Goal: Transaction & Acquisition: Purchase product/service

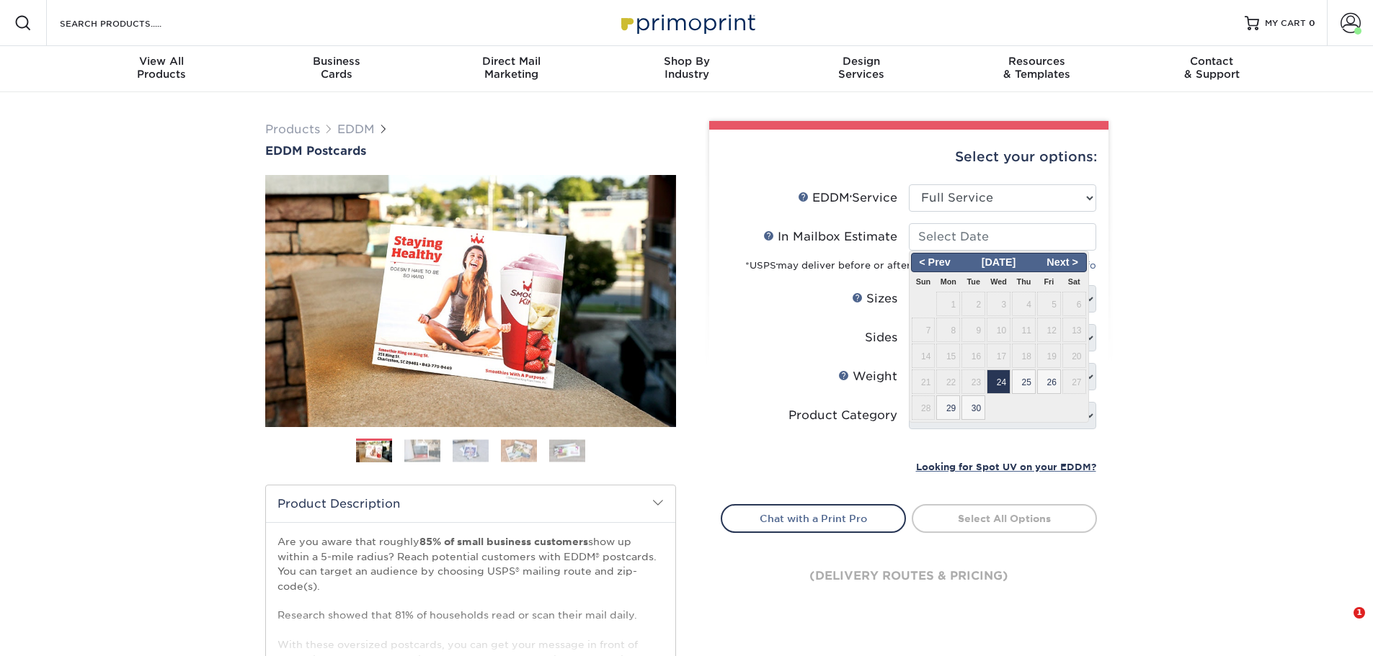
select select "full_service"
click at [1005, 376] on span "24" at bounding box center [998, 382] width 24 height 24
type input "[DATE]"
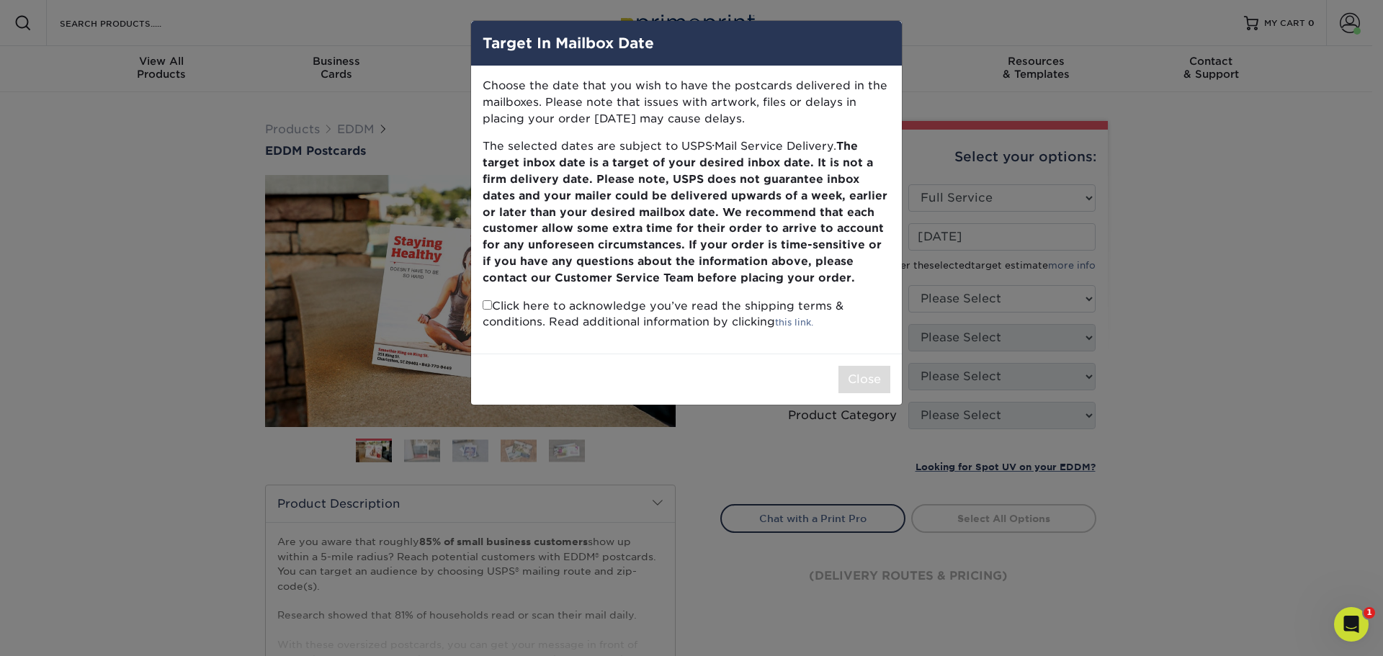
click at [488, 307] on input "checkbox" at bounding box center [487, 304] width 9 height 9
checkbox input "true"
click at [864, 380] on button "Close" at bounding box center [865, 379] width 52 height 27
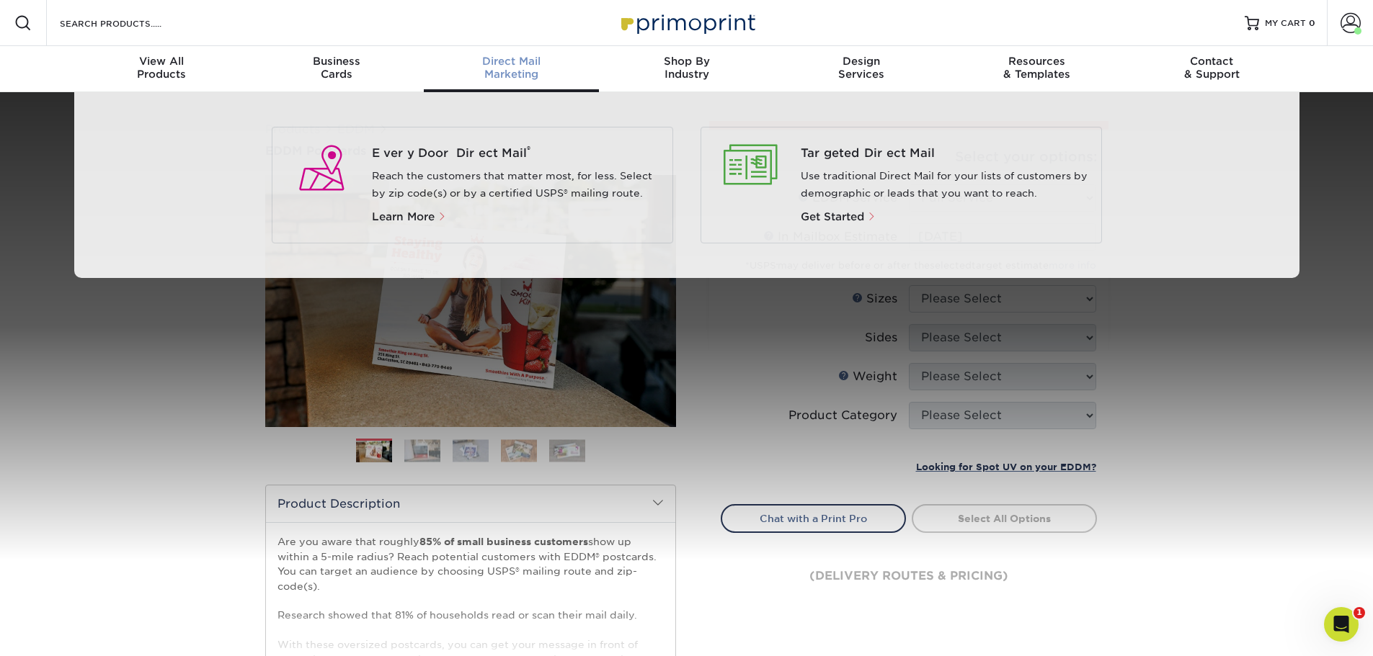
click at [509, 73] on div "Direct Mail Marketing" at bounding box center [511, 68] width 175 height 26
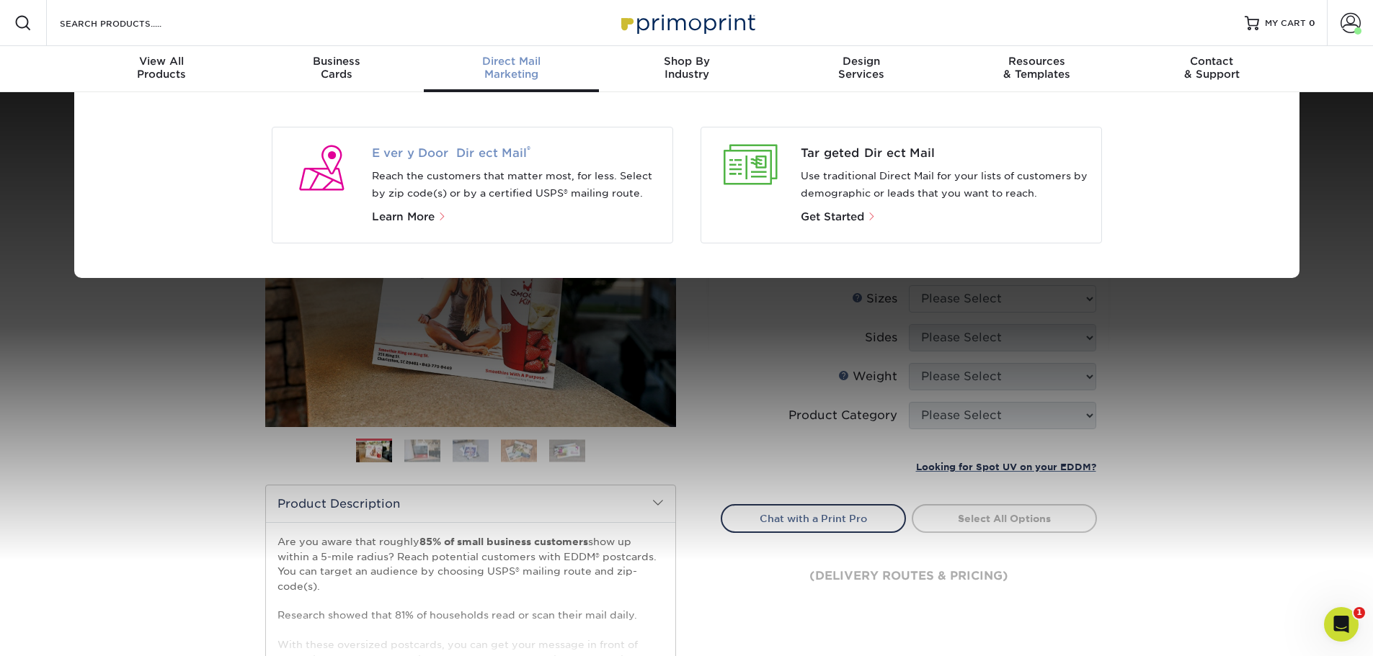
click at [478, 148] on span "Every Door Direct Mail ®" at bounding box center [516, 153] width 289 height 17
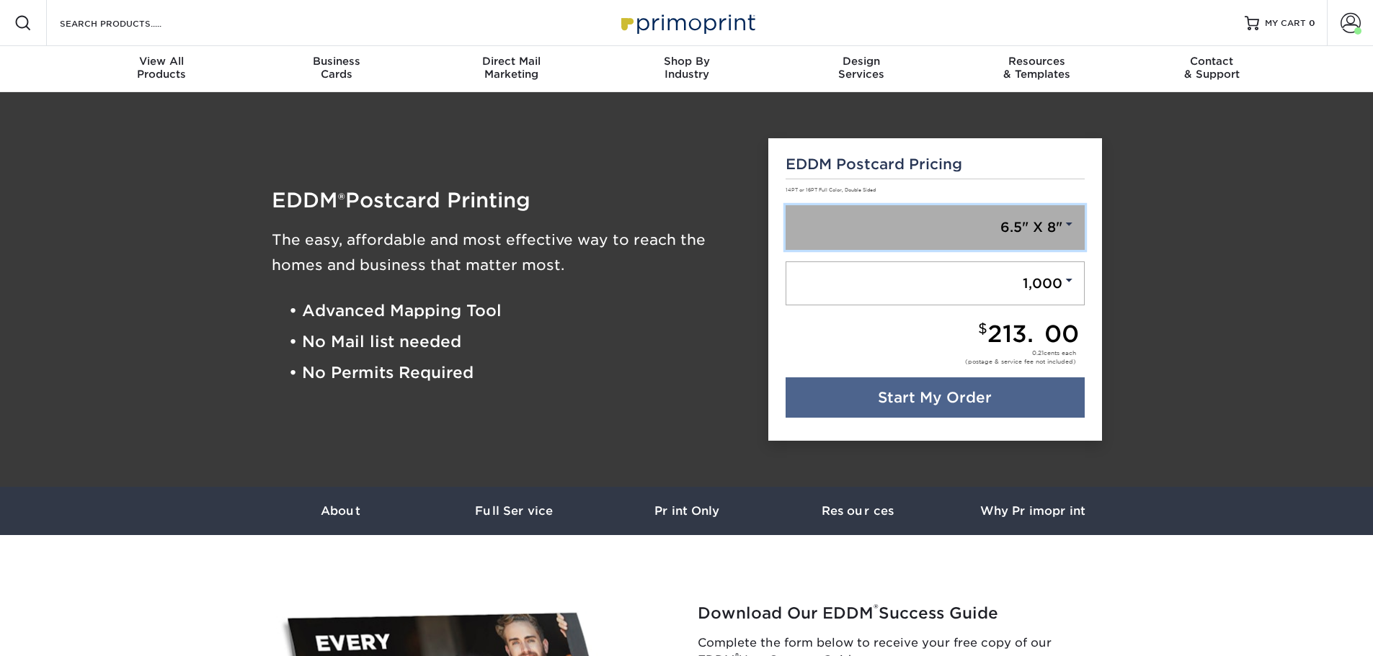
click at [1053, 221] on link "6.5" X 8"" at bounding box center [934, 227] width 299 height 45
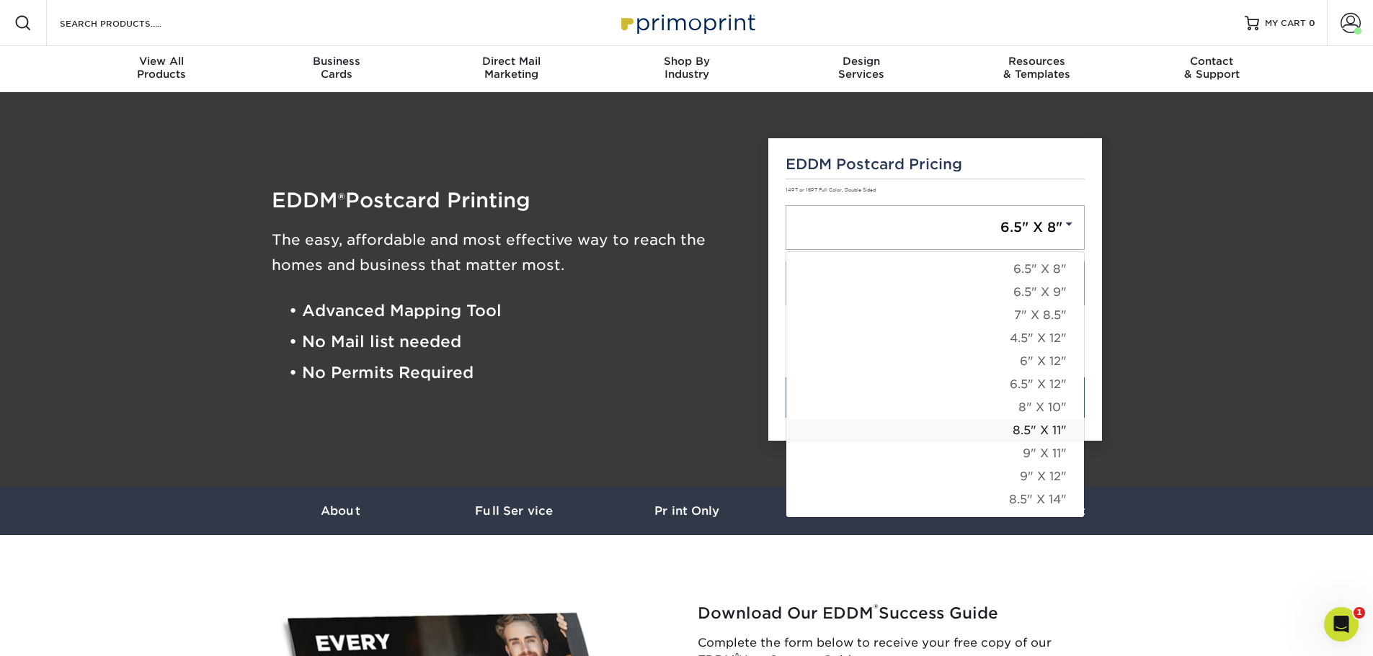
click at [1031, 431] on link "8.5" X 11"" at bounding box center [935, 430] width 298 height 23
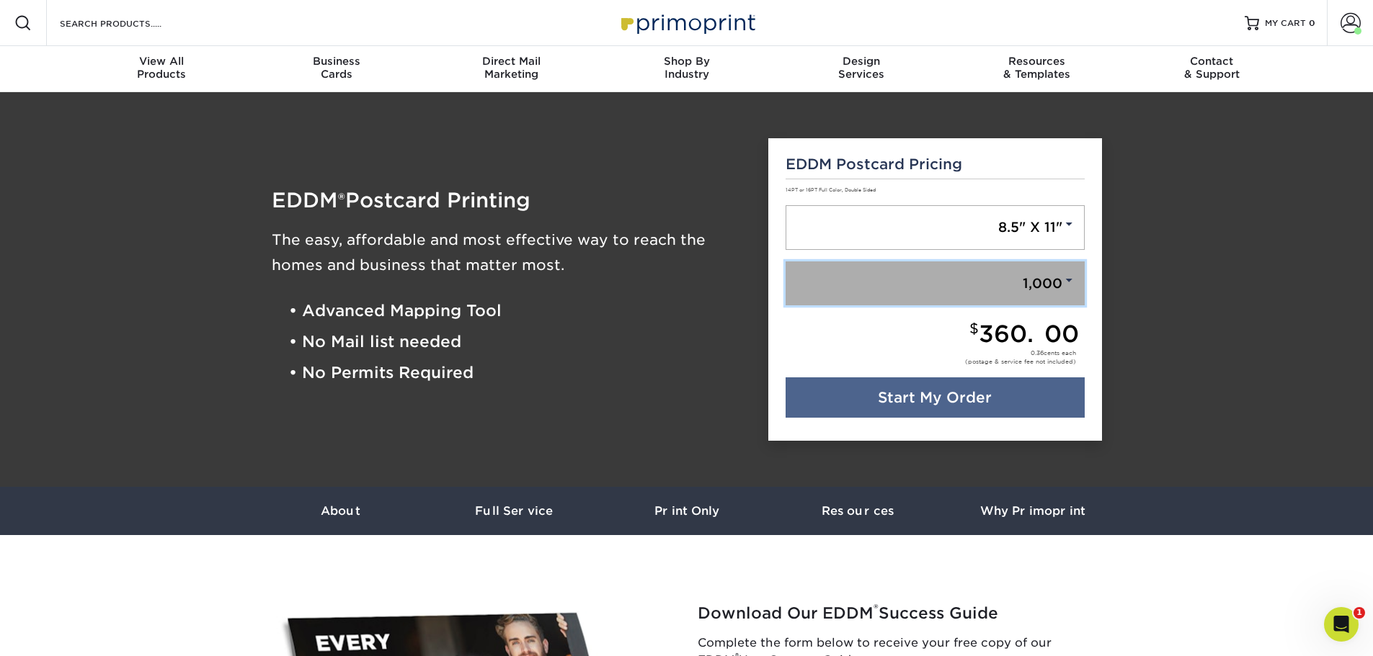
click at [1062, 275] on span at bounding box center [1068, 280] width 13 height 13
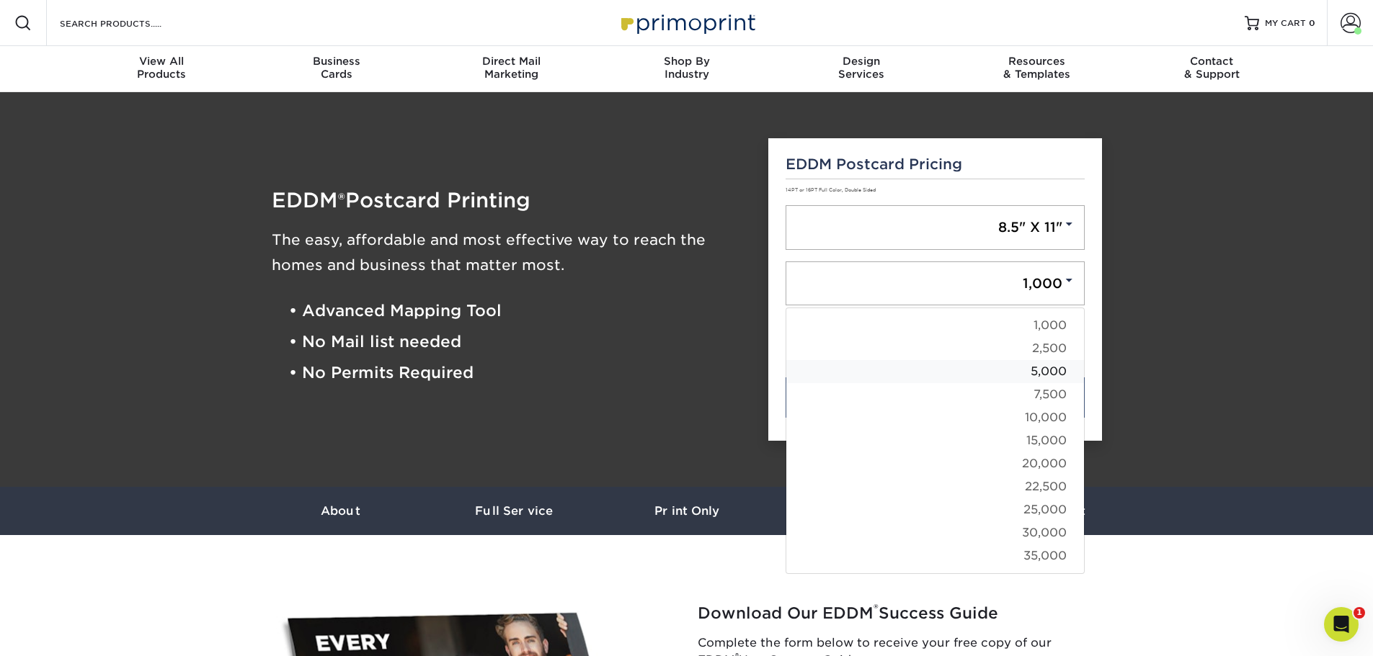
click at [1041, 373] on link "5,000" at bounding box center [935, 371] width 298 height 23
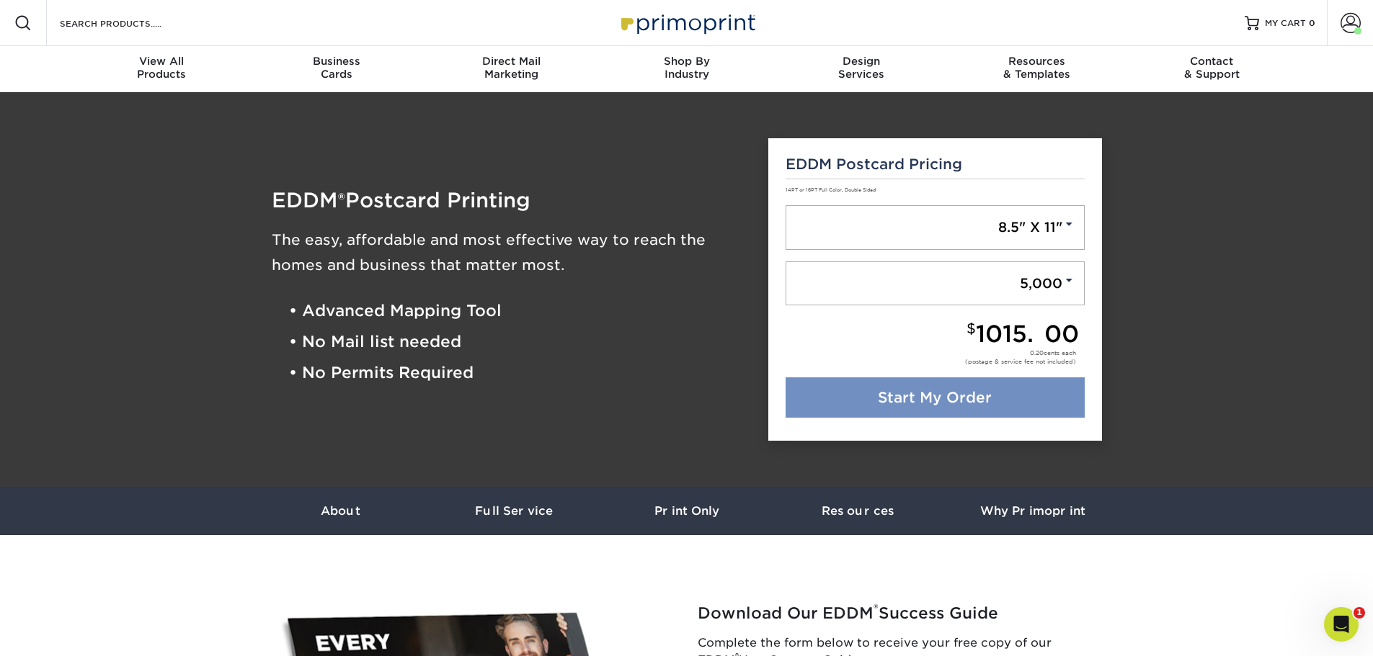
click at [941, 402] on link "Start My Order" at bounding box center [934, 398] width 299 height 40
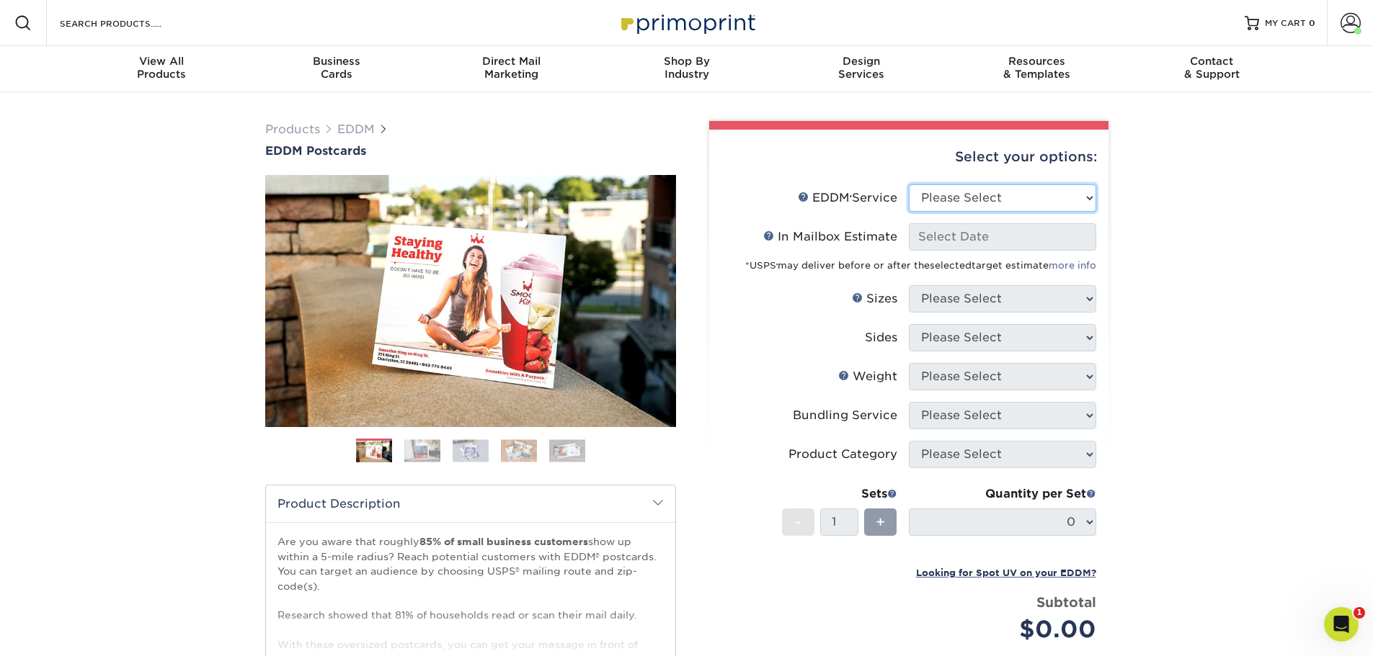
click at [981, 195] on select "Please Select Full Service Print Only" at bounding box center [1002, 197] width 187 height 27
select select "full_service"
click at [909, 184] on select "Please Select Full Service Print Only" at bounding box center [1002, 197] width 187 height 27
select select "-1"
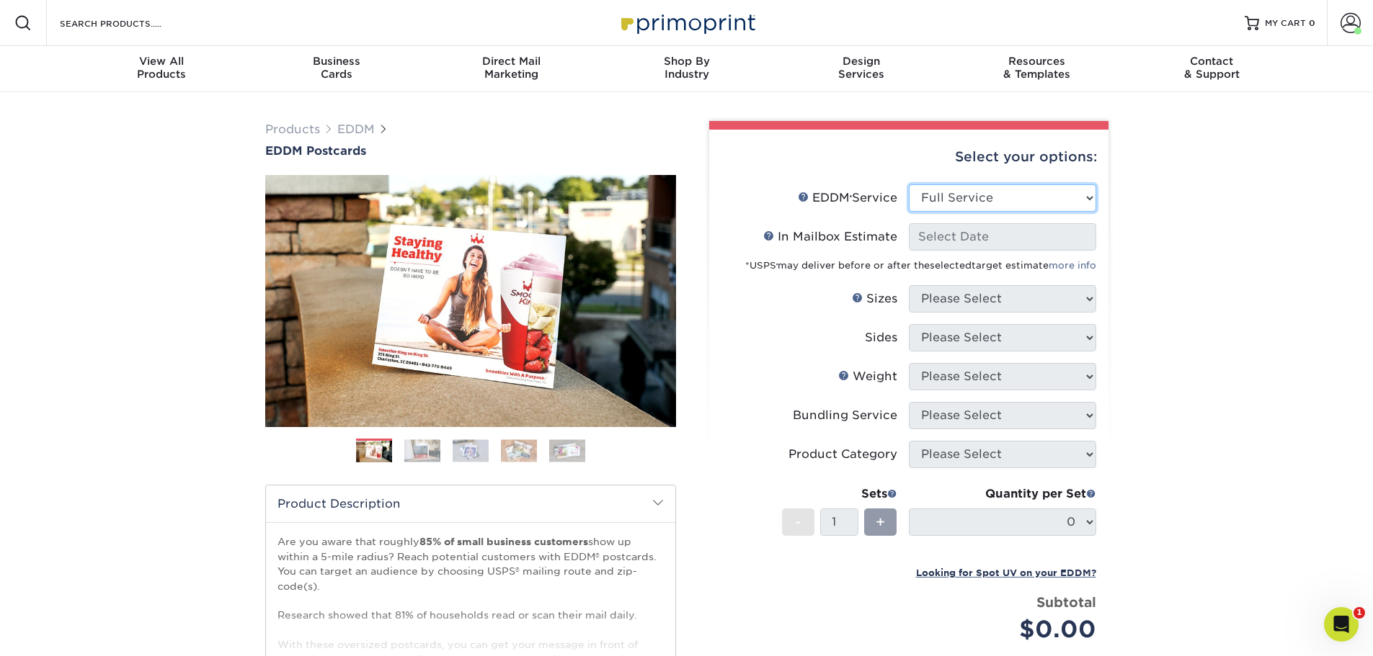
select select "-1"
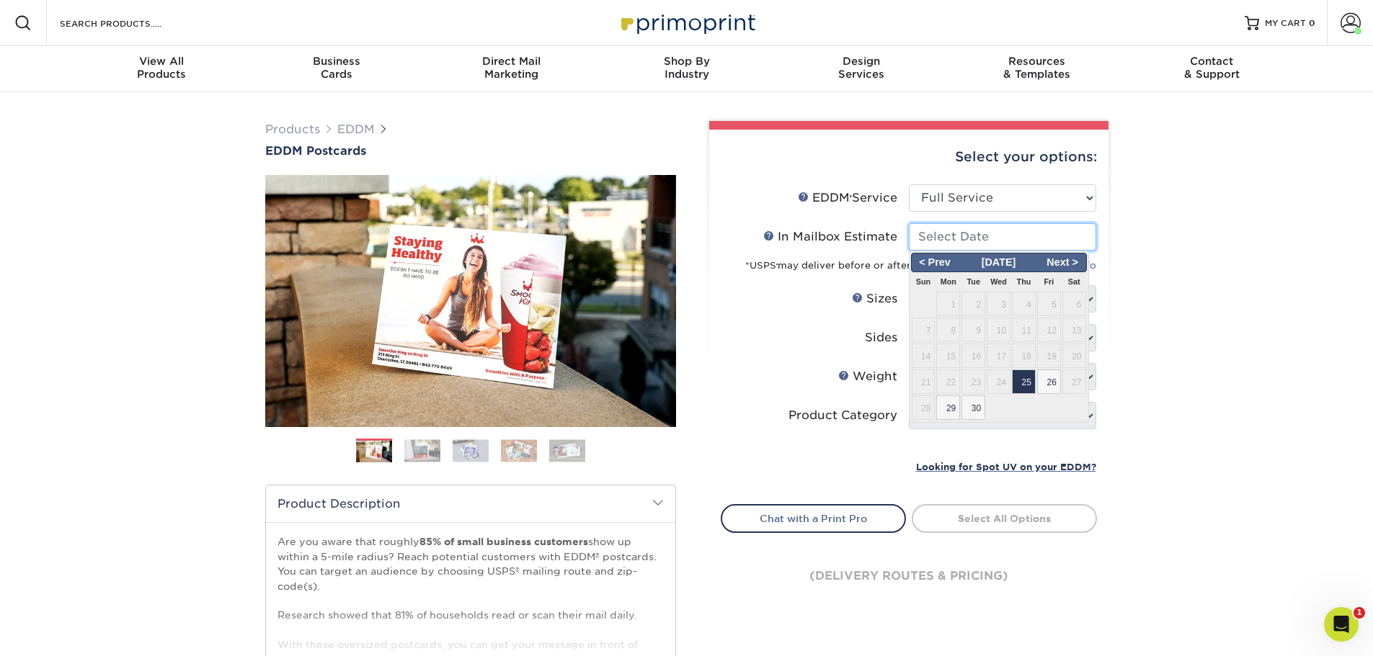
click at [970, 240] on input "In Mailbox Estimate Help In Mailbox Estimate" at bounding box center [1002, 236] width 187 height 27
click at [1017, 385] on span "25" at bounding box center [1024, 382] width 24 height 24
type input "2025-09-25"
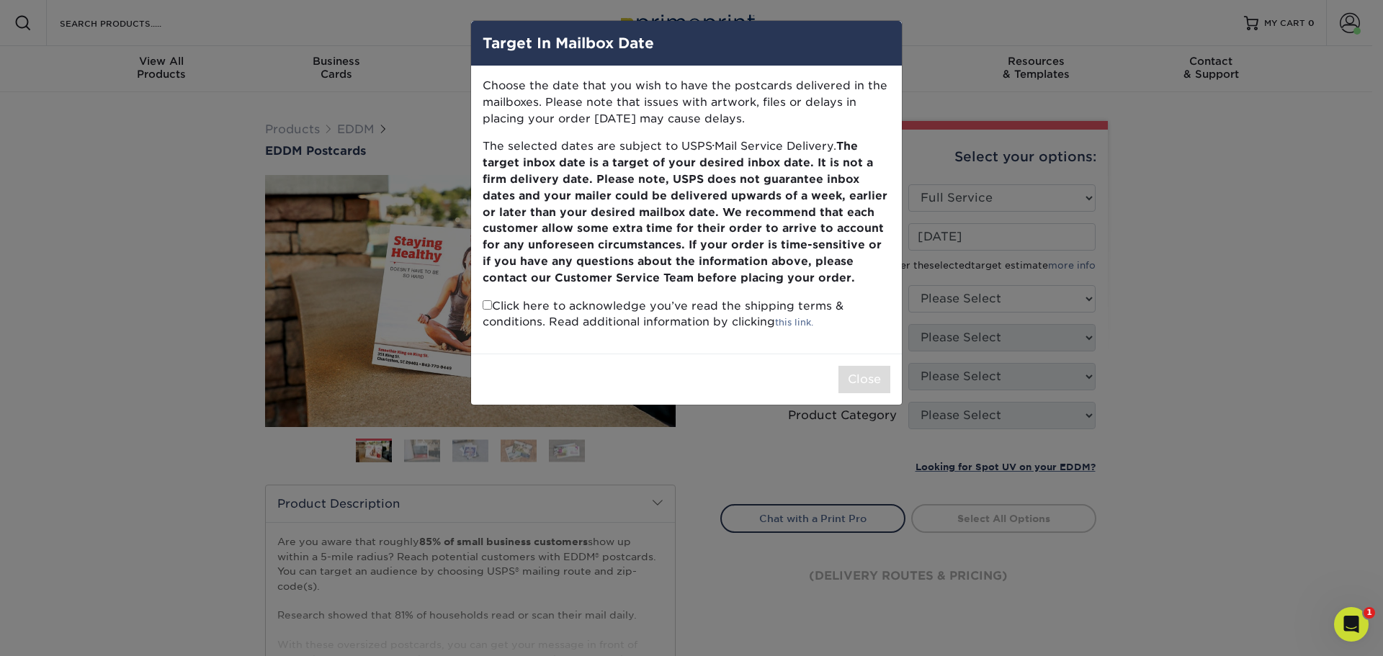
click at [489, 308] on input "checkbox" at bounding box center [487, 304] width 9 height 9
checkbox input "true"
click at [872, 382] on button "Close" at bounding box center [865, 379] width 52 height 27
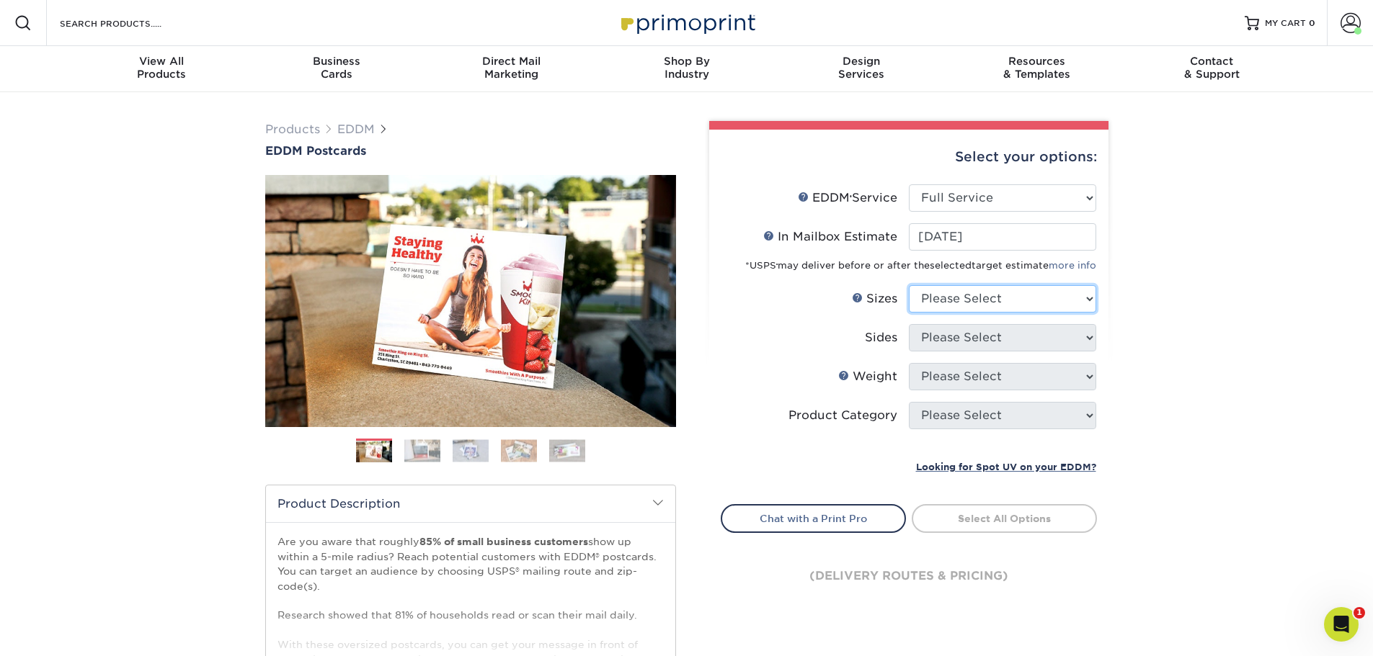
click at [984, 300] on select "Please Select 4.5" x 12" 6" x 12" 6.5" x 8" 6.5" x 9" 6.5" x 12" 7" x 8.5" 8" x…" at bounding box center [1002, 298] width 187 height 27
select select "8.50x11.00"
click at [909, 285] on select "Please Select 4.5" x 12" 6" x 12" 6.5" x 8" 6.5" x 9" 6.5" x 12" 7" x 8.5" 8" x…" at bounding box center [1002, 298] width 187 height 27
click at [963, 343] on select "Please Select Print Both Sides Print Front Only" at bounding box center [1002, 337] width 187 height 27
select select "13abbda7-1d64-4f25-8bb2-c179b224825d"
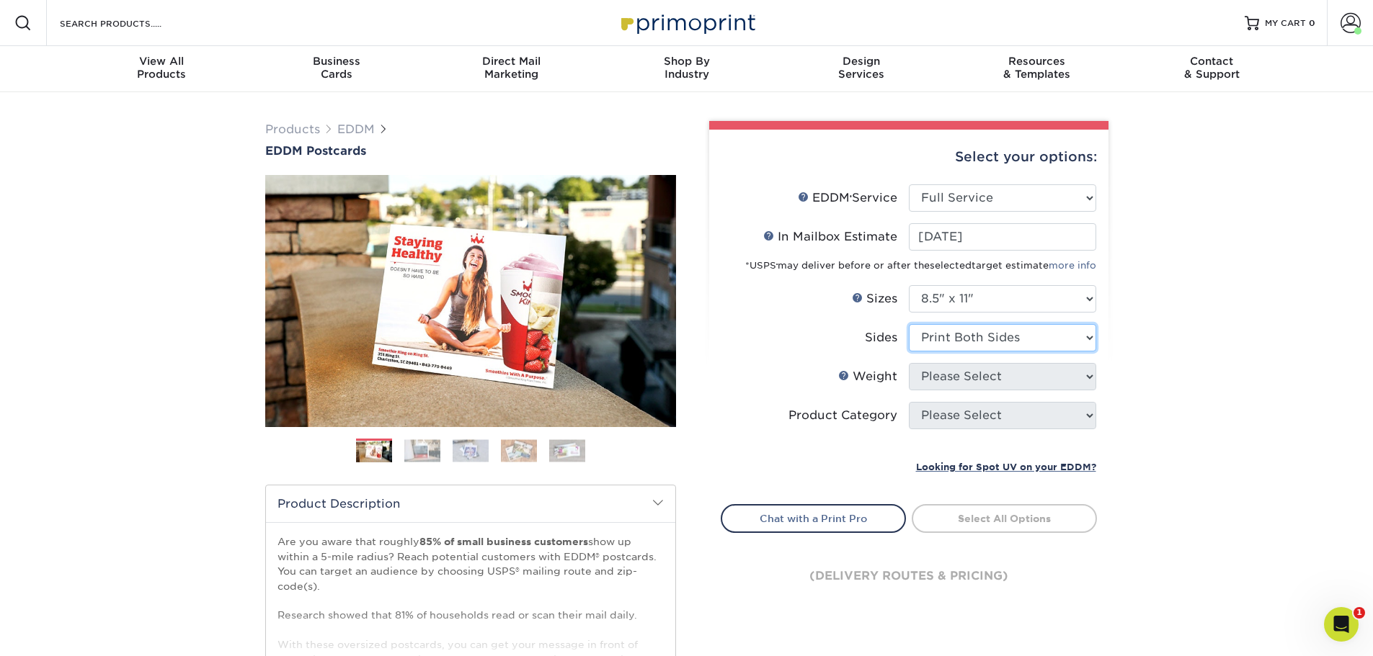
click at [909, 324] on select "Please Select Print Both Sides Print Front Only" at bounding box center [1002, 337] width 187 height 27
click at [950, 378] on select "Please Select 16PT 14PT" at bounding box center [1002, 376] width 187 height 27
select select "14PT"
click at [909, 363] on select "Please Select 16PT 14PT" at bounding box center [1002, 376] width 187 height 27
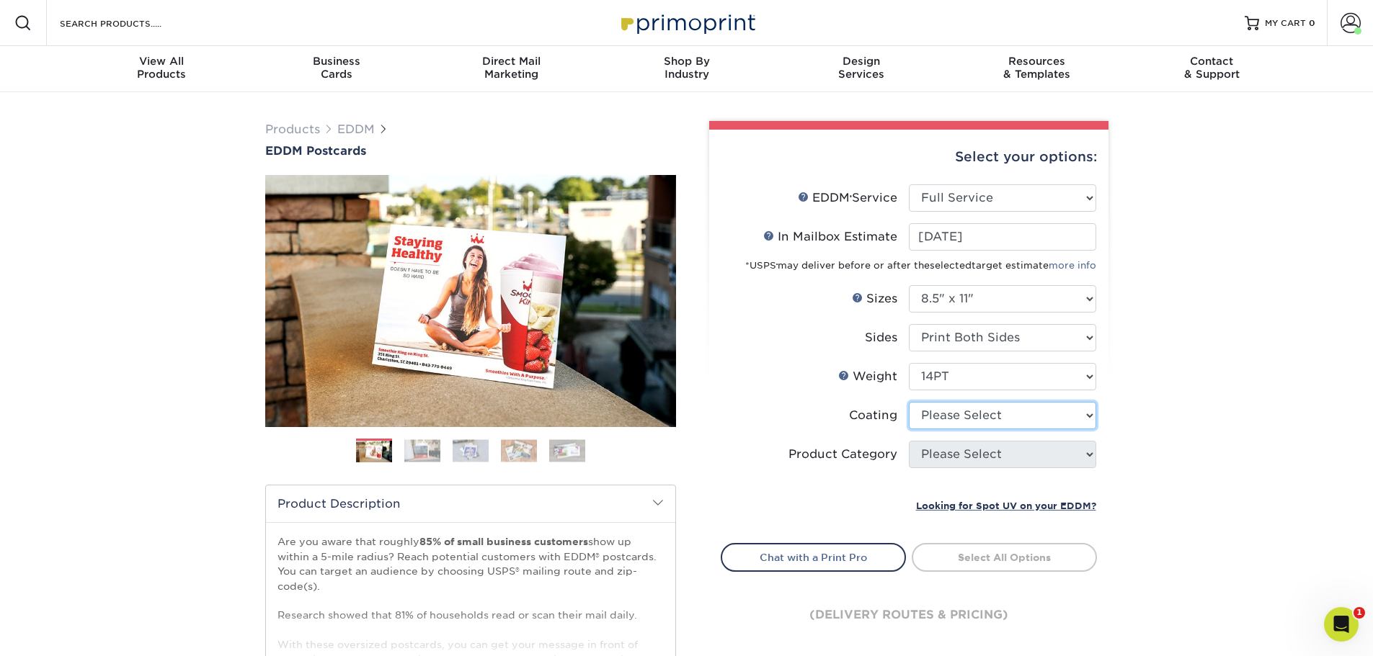
click at [937, 419] on select at bounding box center [1002, 415] width 187 height 27
select select "121bb7b5-3b4d-429f-bd8d-bbf80e953313"
click at [909, 402] on select at bounding box center [1002, 415] width 187 height 27
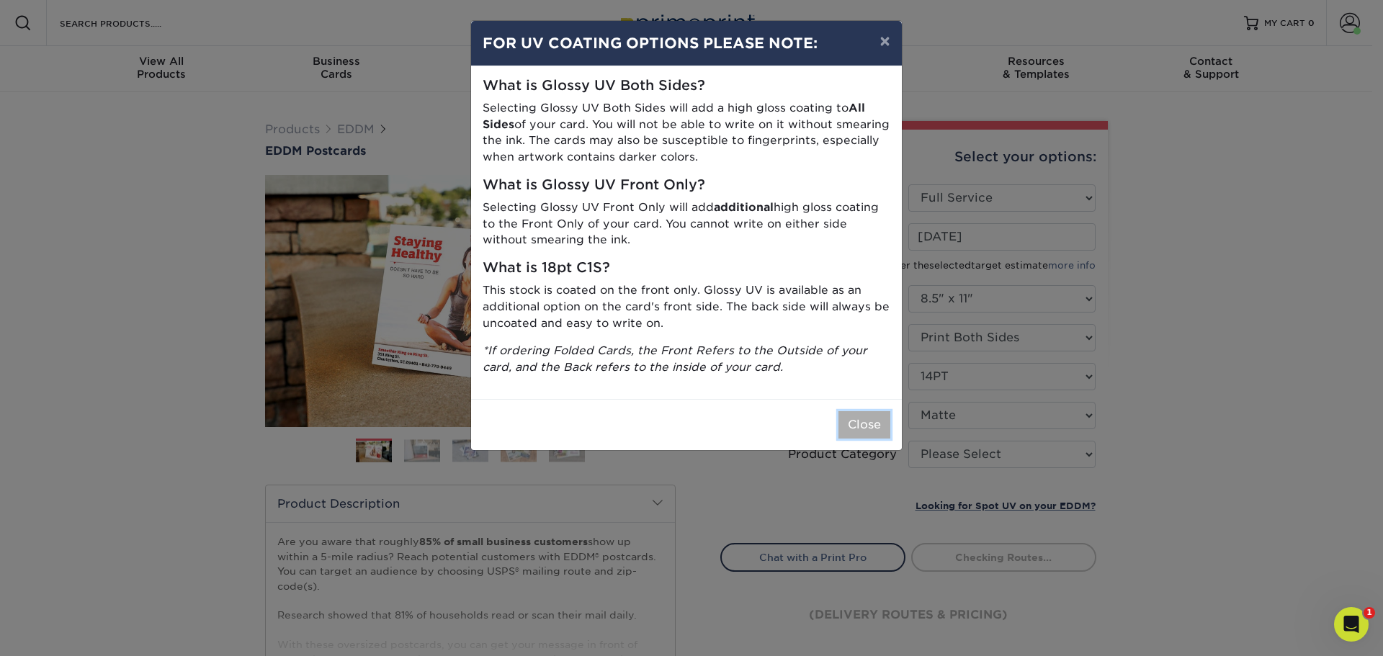
click at [867, 423] on button "Close" at bounding box center [865, 424] width 52 height 27
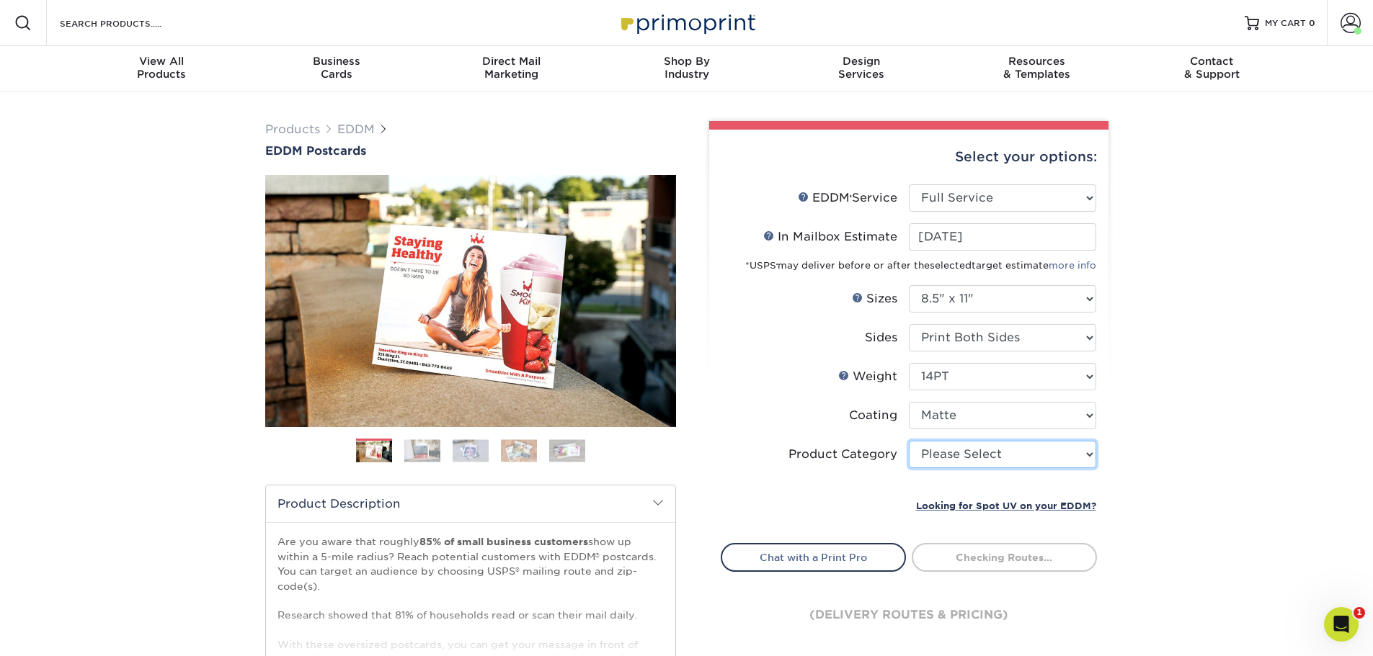
click at [967, 454] on select "Please Select Sell Sheets" at bounding box center [1002, 454] width 187 height 27
select select "eddd4a87-9082-47bb-843b-3bca55f6c842"
click at [909, 441] on select "Please Select Sell Sheets" at bounding box center [1002, 454] width 187 height 27
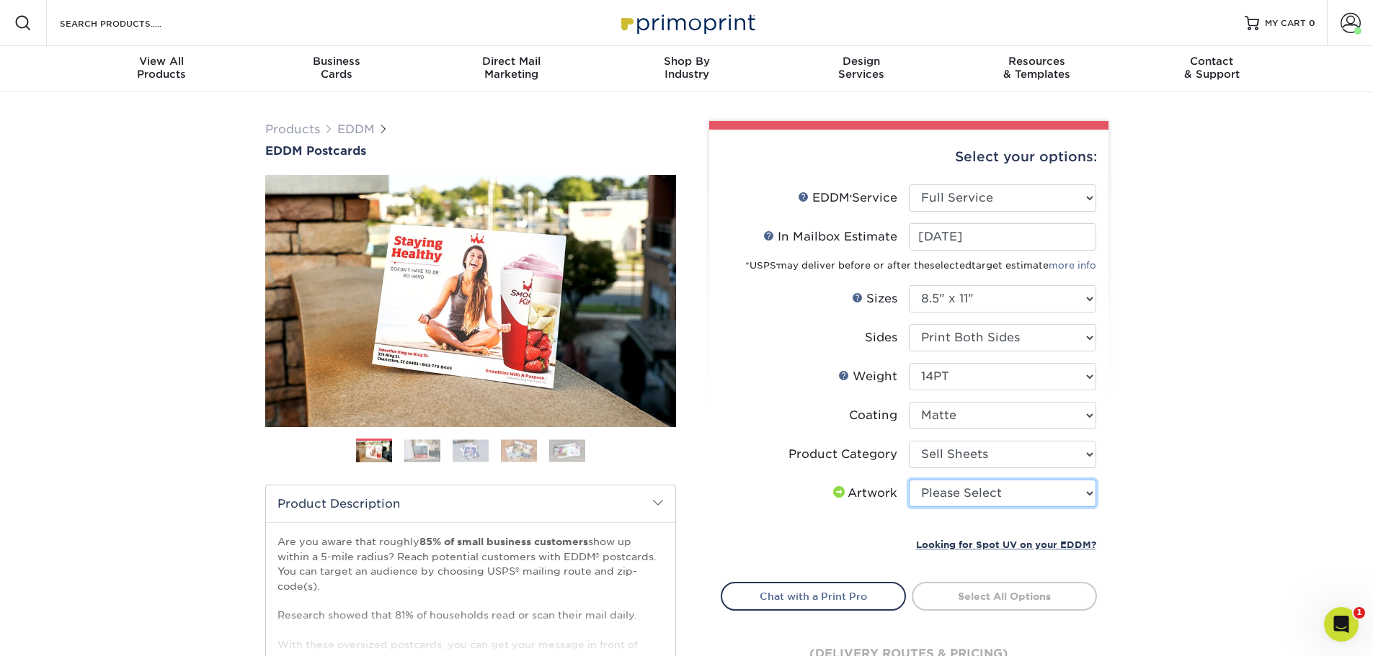
click at [961, 497] on select "Please Select I will upload files I need a design - $150" at bounding box center [1002, 493] width 187 height 27
select select "upload"
click at [909, 480] on select "Please Select I will upload files I need a design - $150" at bounding box center [1002, 493] width 187 height 27
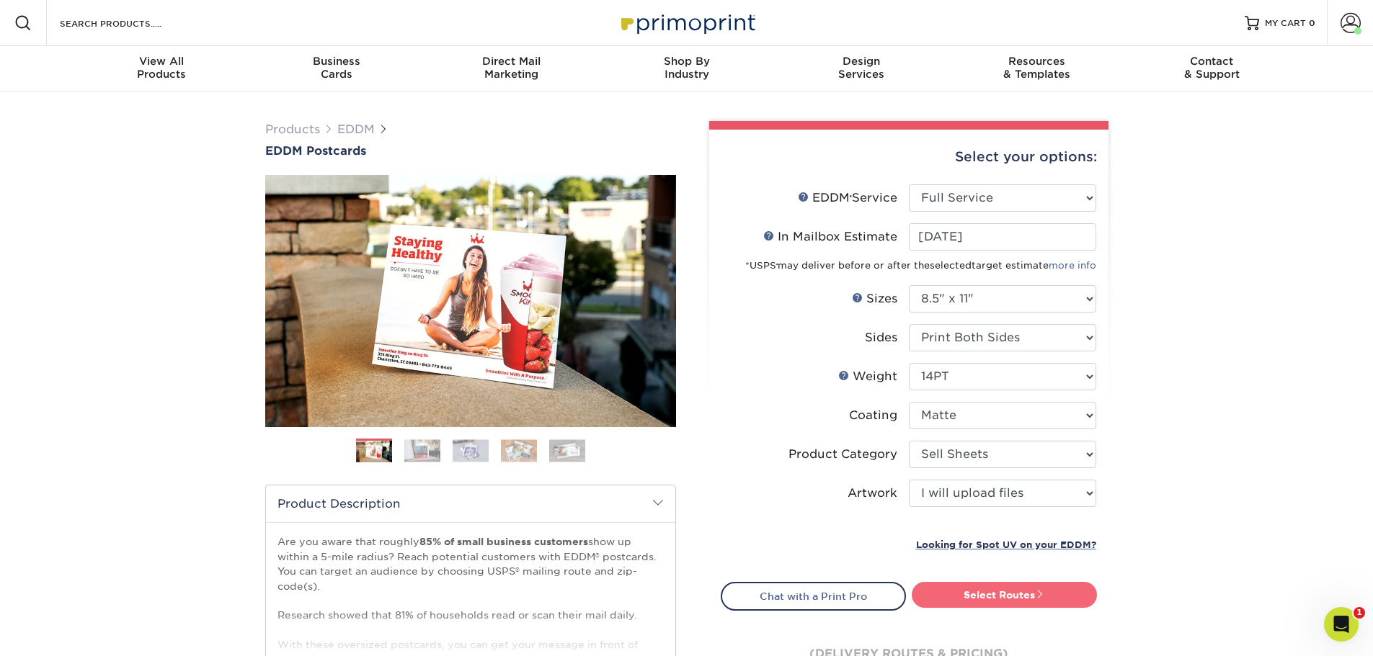
click at [1010, 594] on link "Select Routes" at bounding box center [1004, 595] width 185 height 26
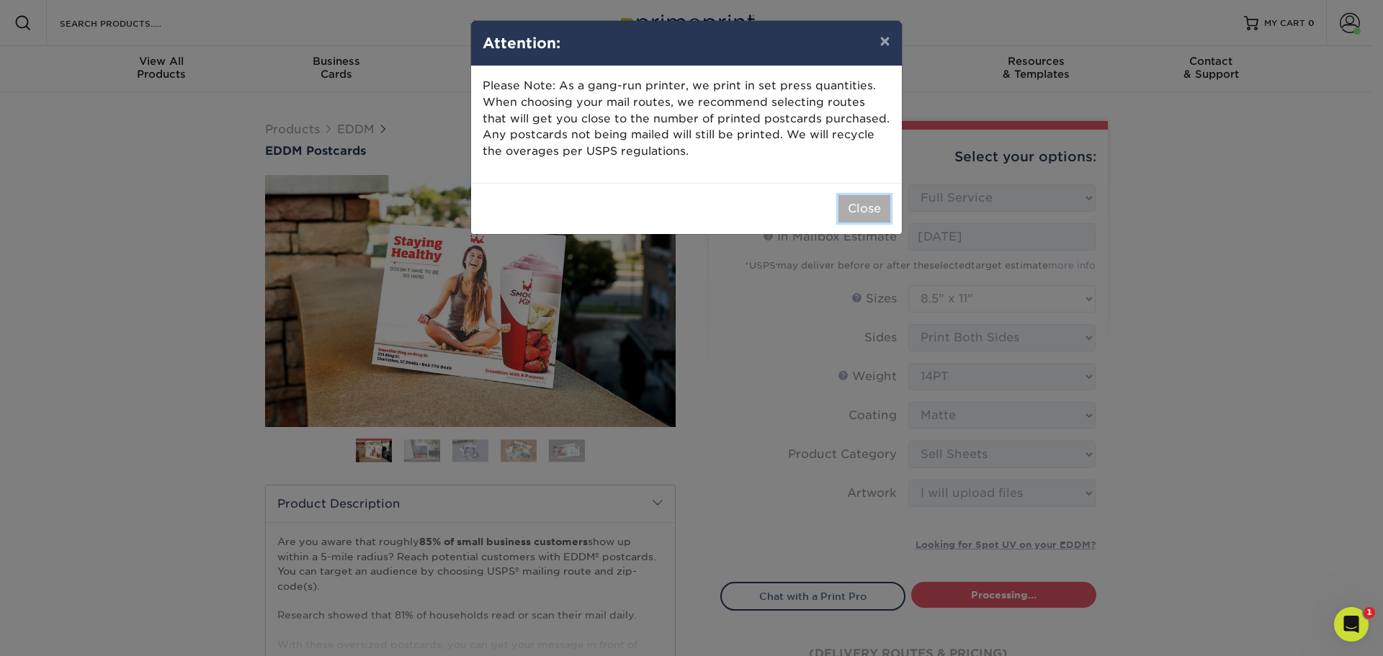
click at [850, 205] on button "Close" at bounding box center [865, 208] width 52 height 27
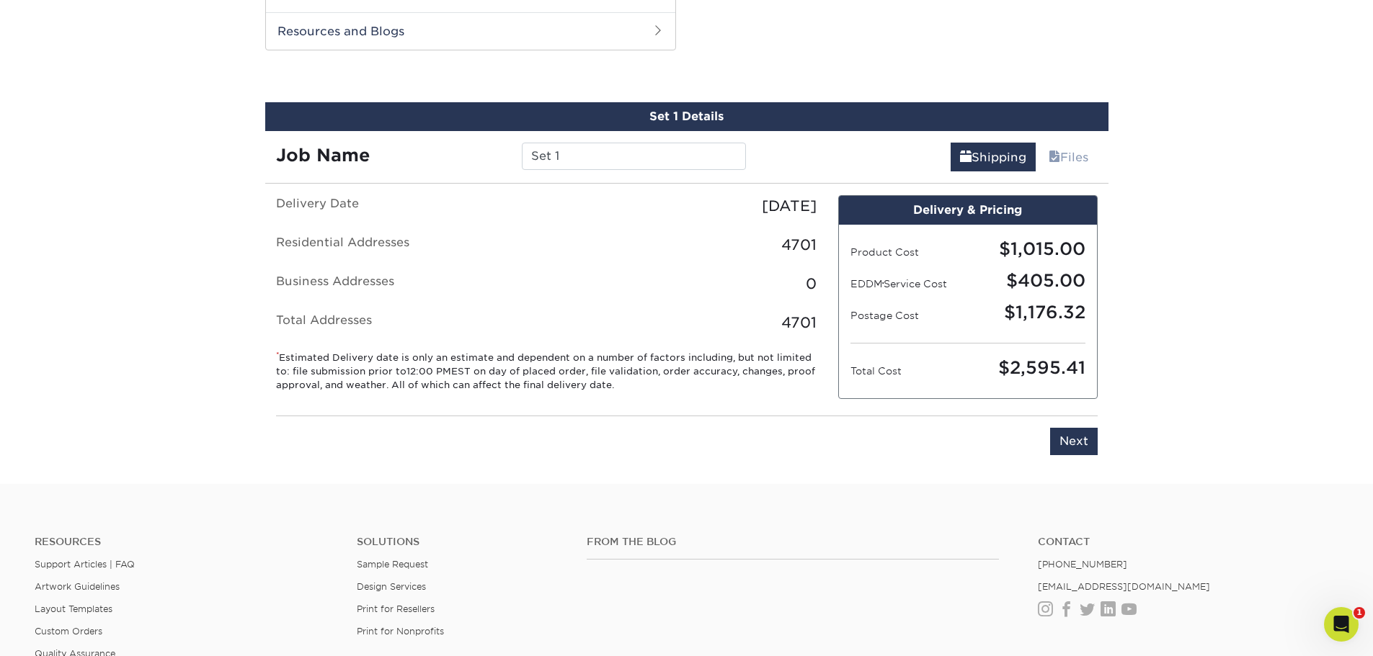
scroll to position [734, 0]
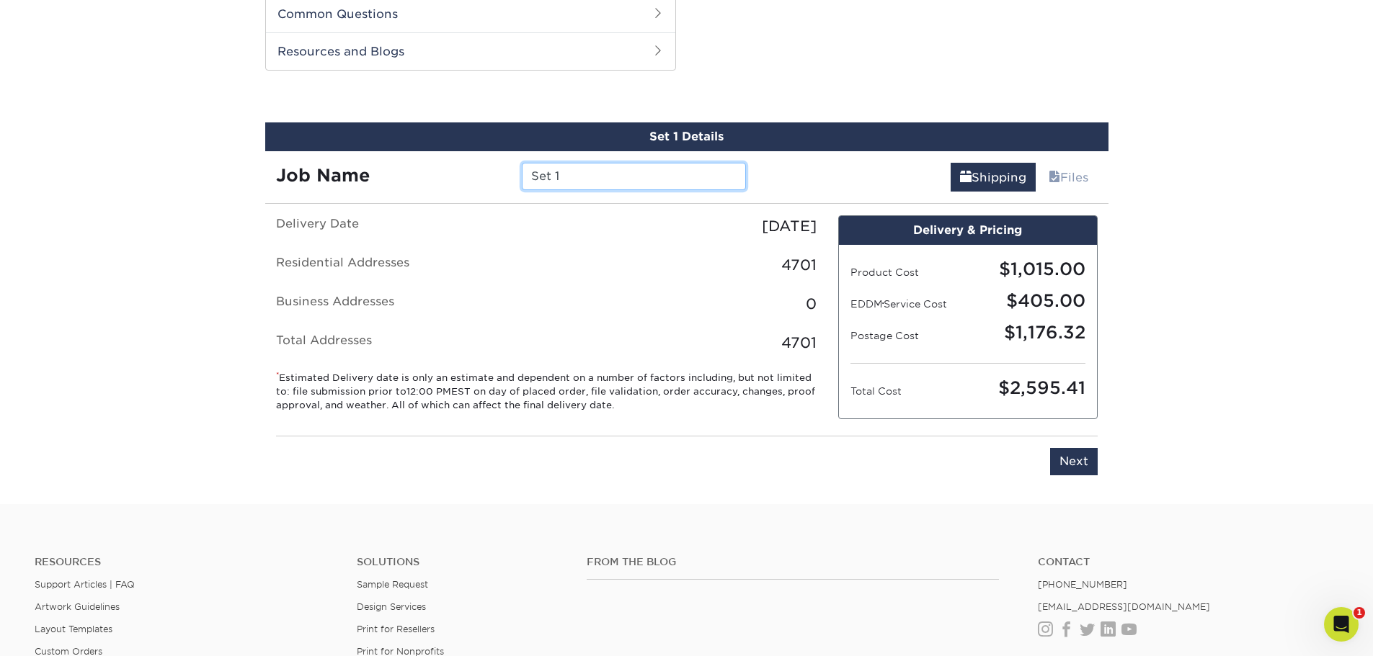
click at [550, 176] on input "Set 1" at bounding box center [634, 176] width 224 height 27
type input "1"
type input "Sept 2025 EDDM For Sale/JS Dorado with review"
click at [1084, 468] on input "Next" at bounding box center [1074, 461] width 48 height 27
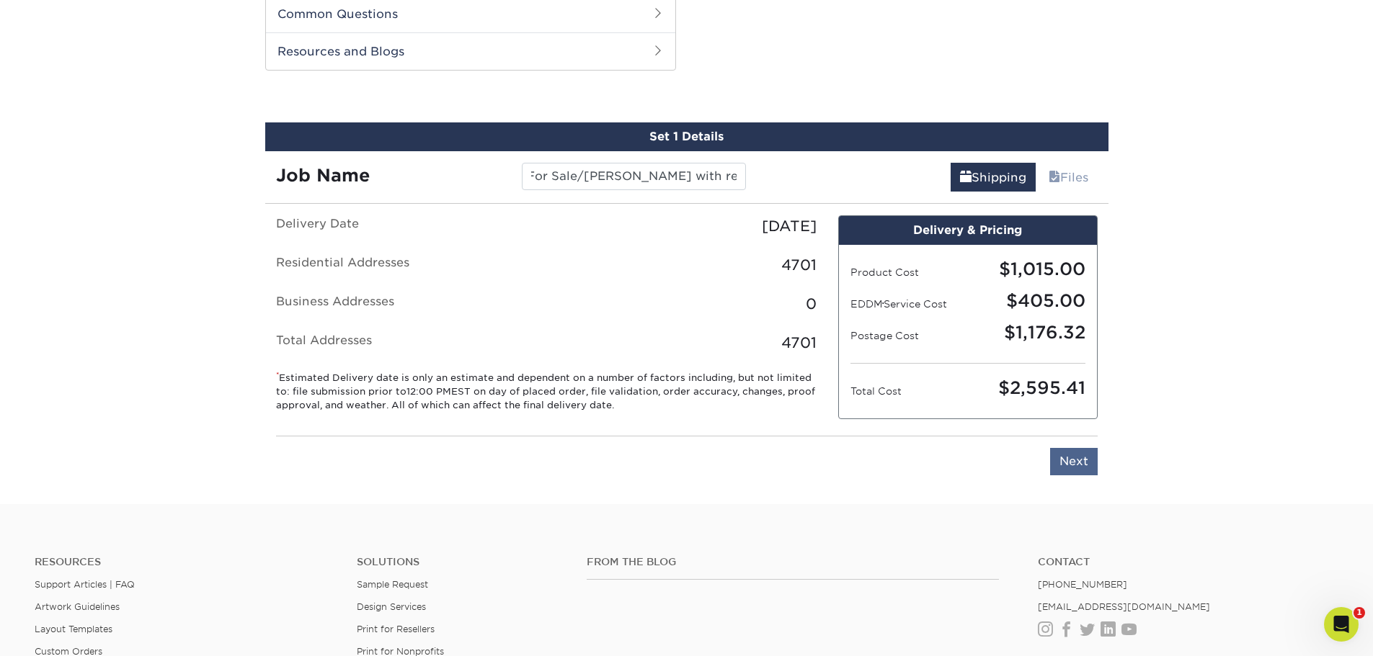
scroll to position [0, 0]
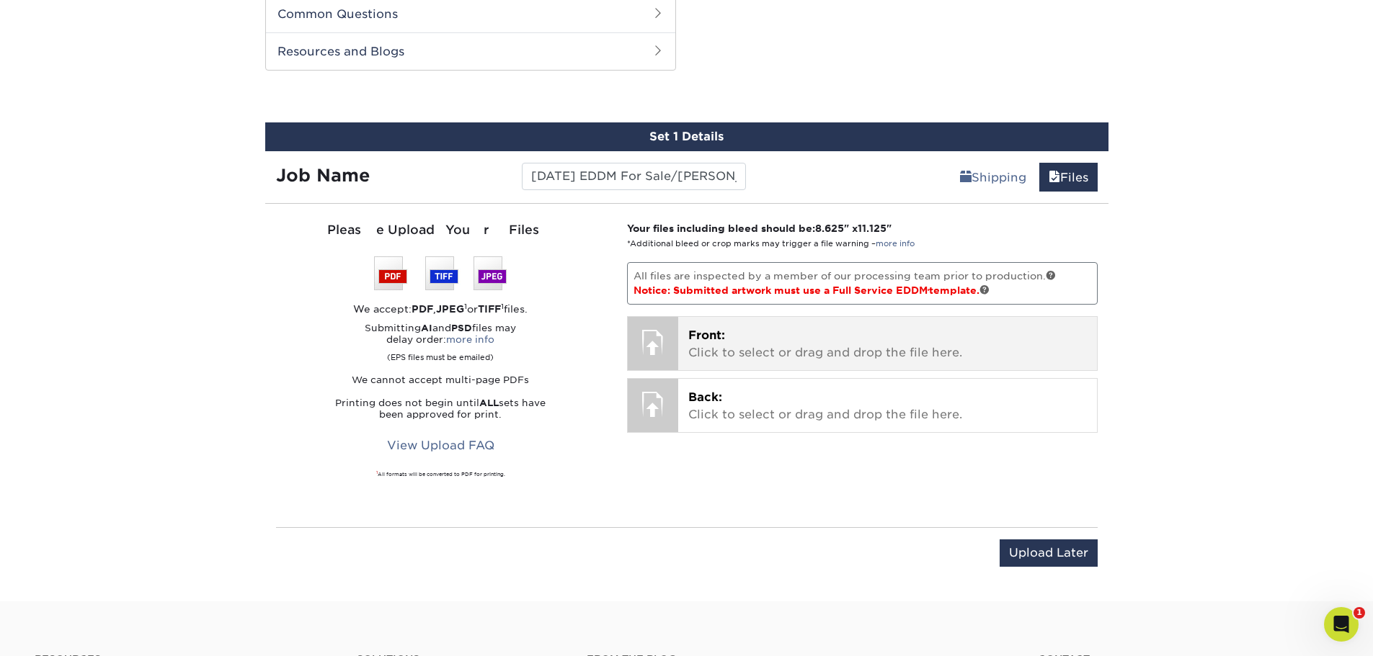
click at [768, 334] on p "Front: Click to select or drag and drop the file here." at bounding box center [887, 344] width 398 height 35
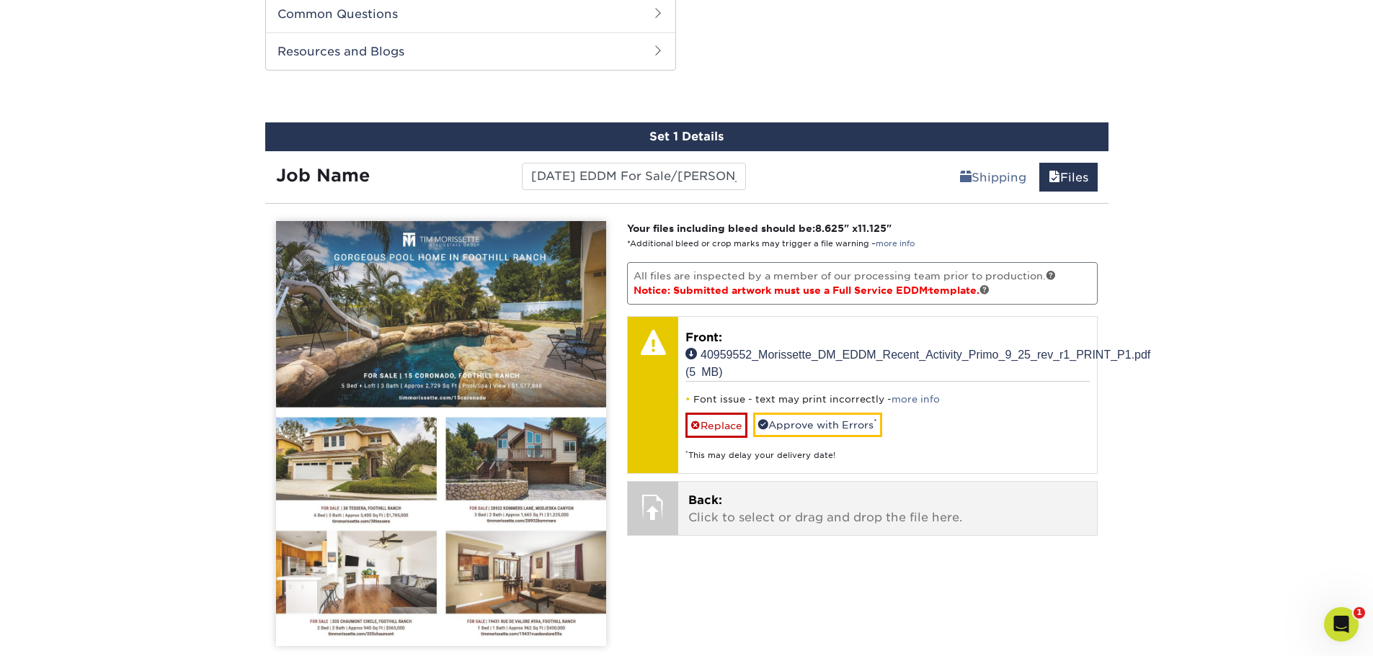
click at [805, 520] on p "Back: Click to select or drag and drop the file here." at bounding box center [887, 509] width 398 height 35
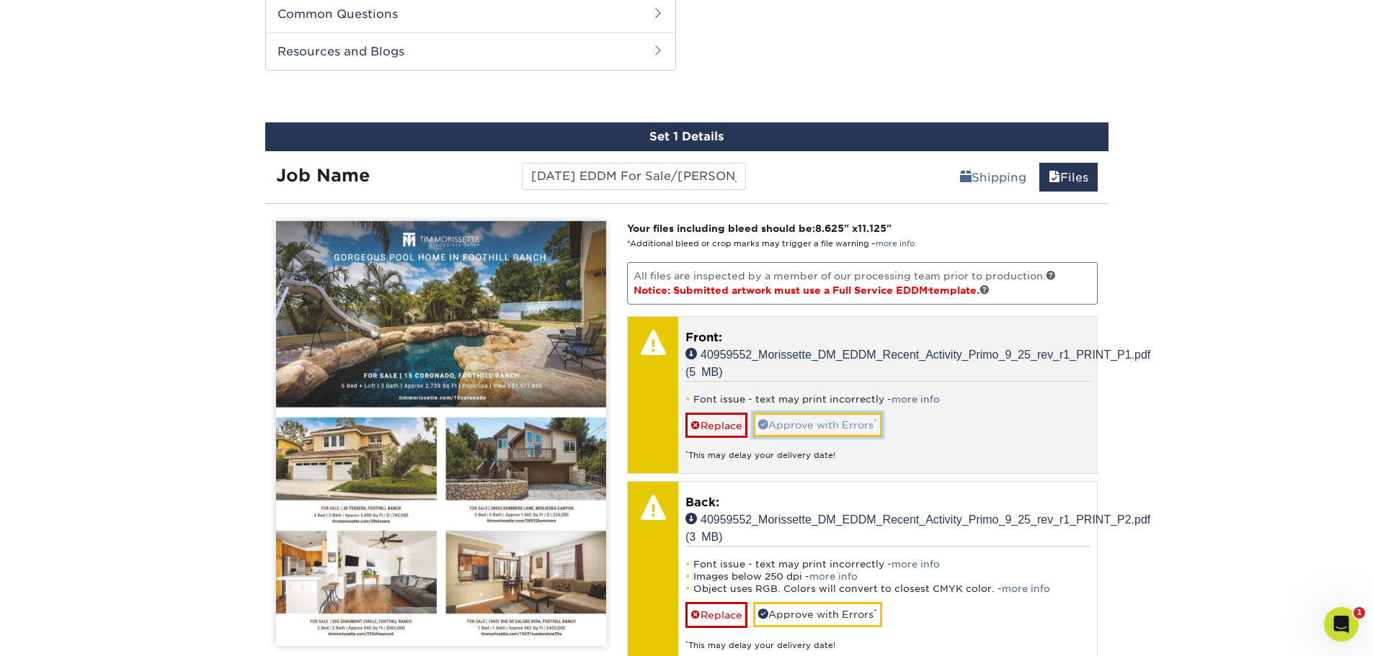
click at [832, 421] on link "Approve with Errors *" at bounding box center [817, 425] width 129 height 24
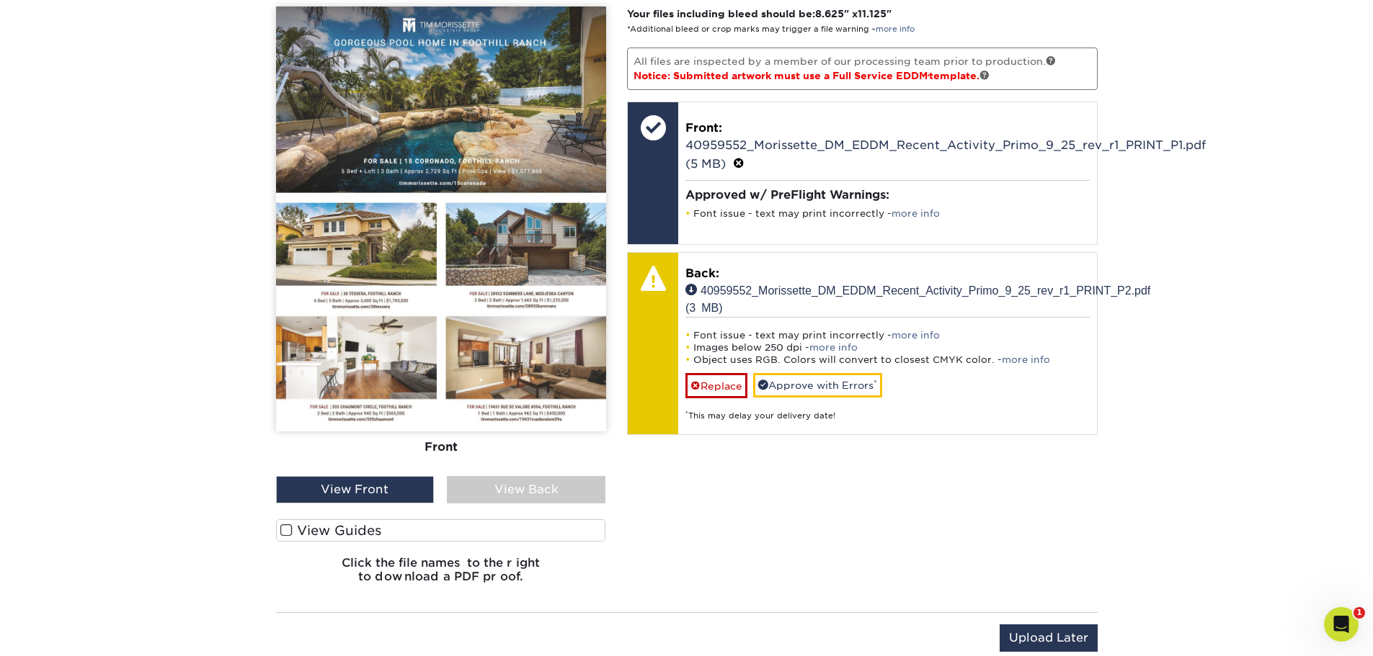
scroll to position [950, 0]
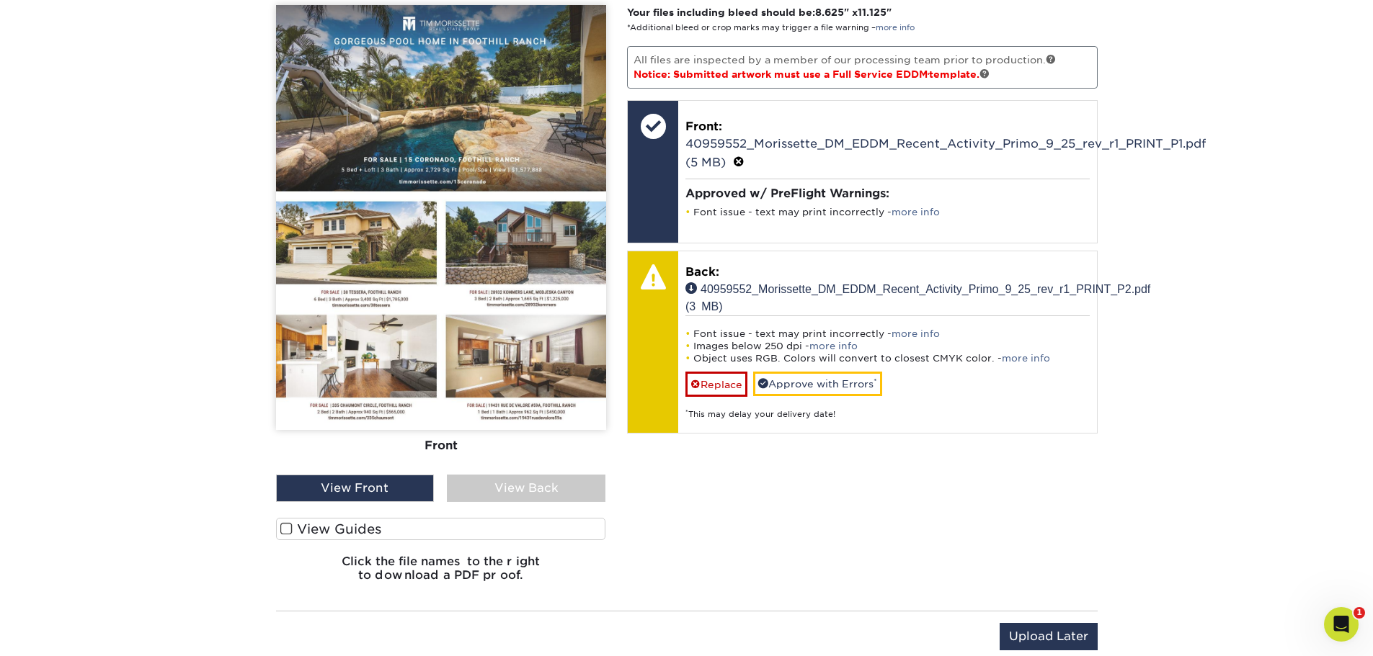
click at [291, 525] on span at bounding box center [286, 529] width 12 height 14
click at [0, 0] on input "View Guides" at bounding box center [0, 0] width 0 height 0
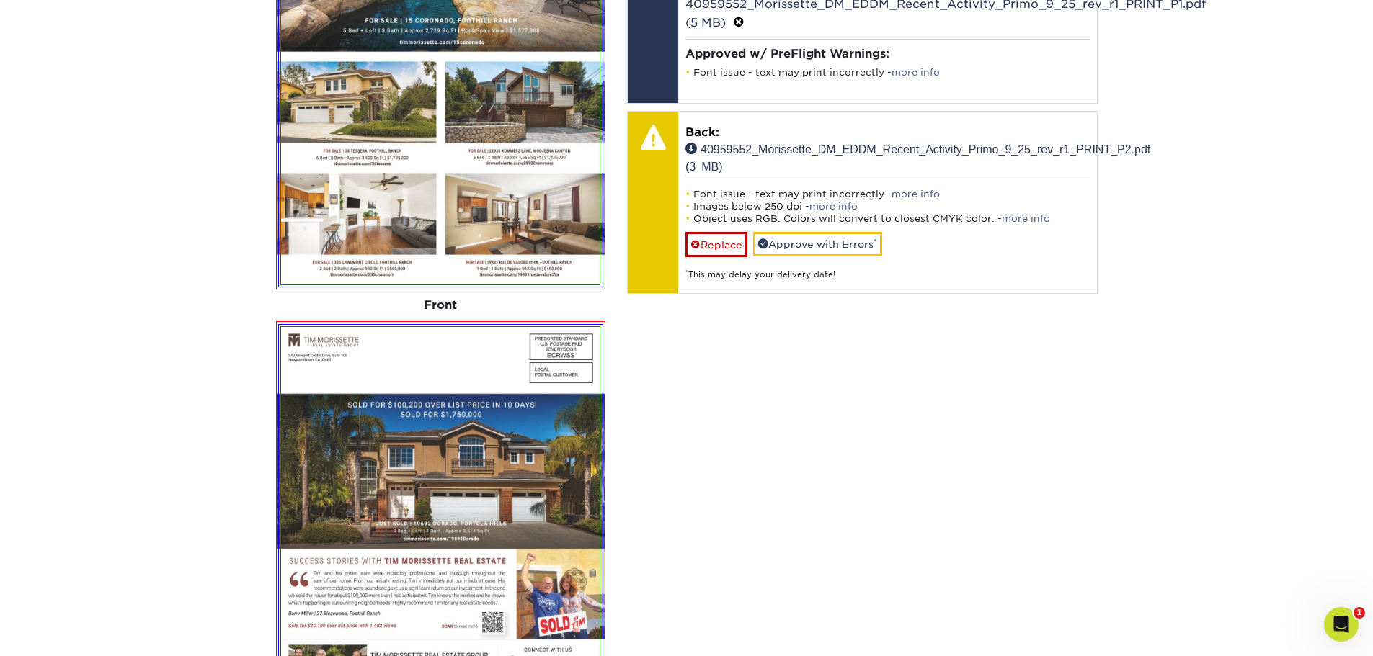
scroll to position [1022, 0]
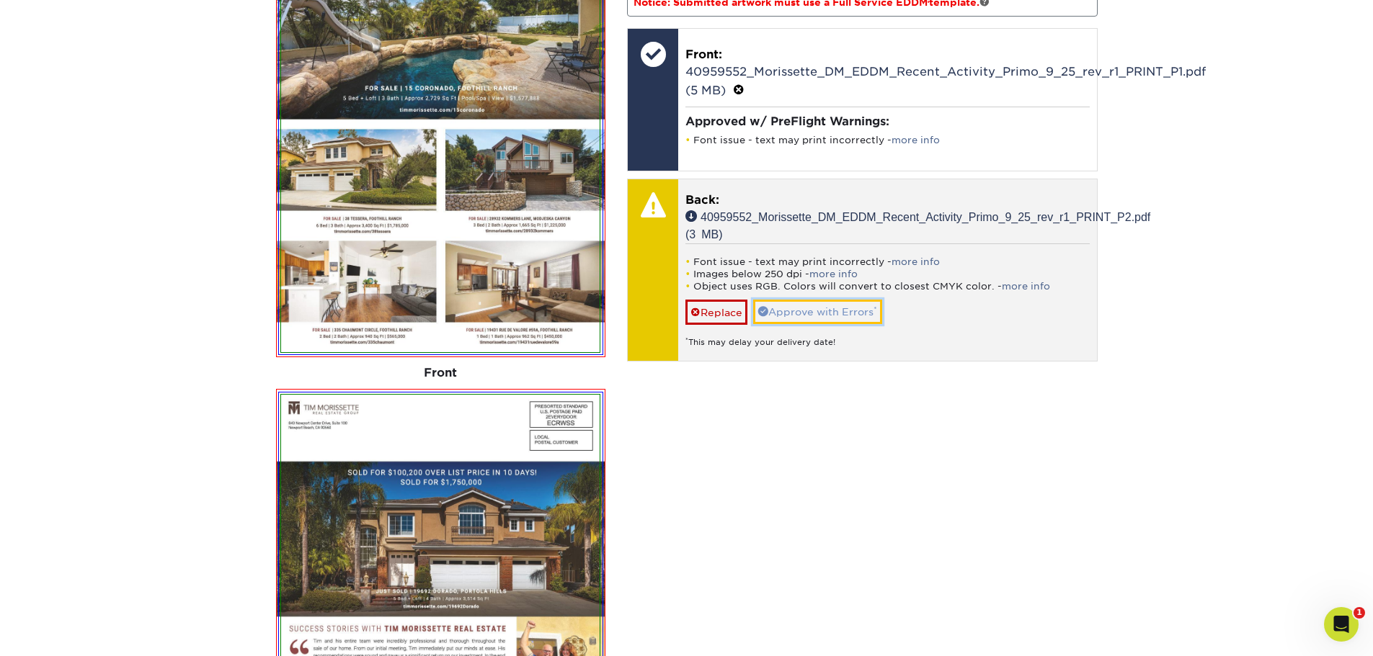
click at [808, 316] on link "Approve with Errors *" at bounding box center [817, 312] width 129 height 24
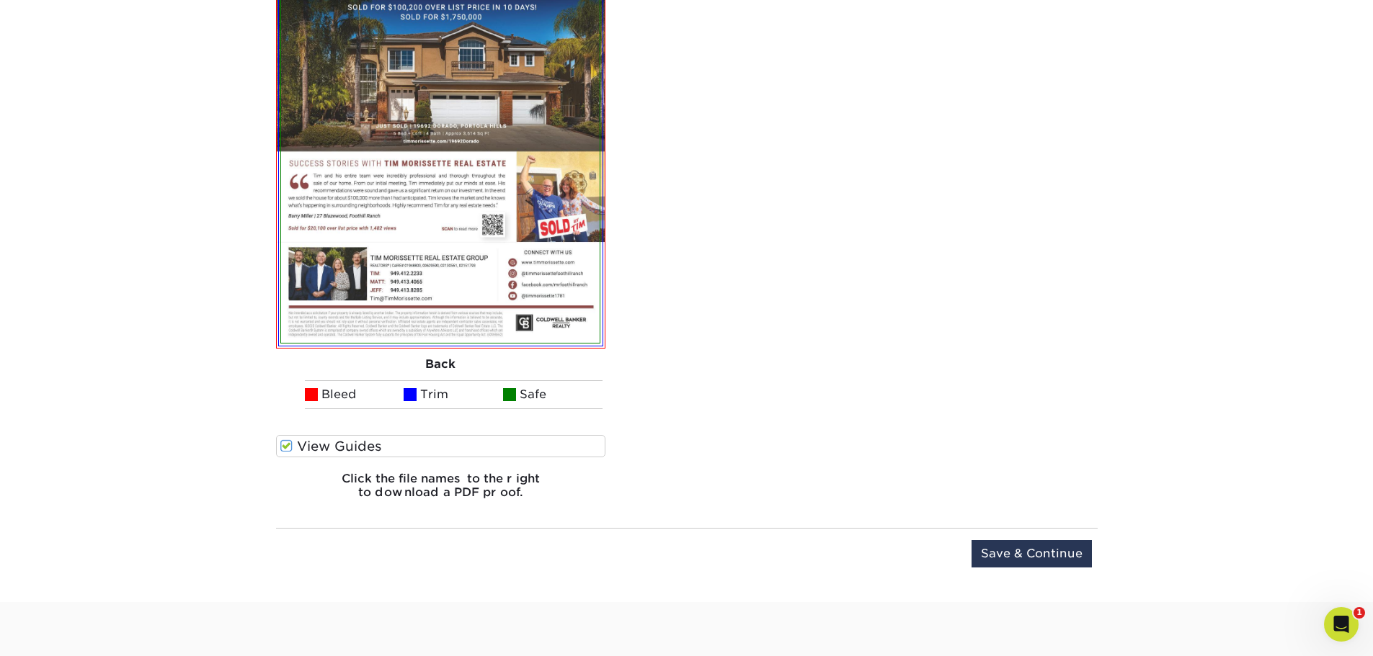
scroll to position [1526, 0]
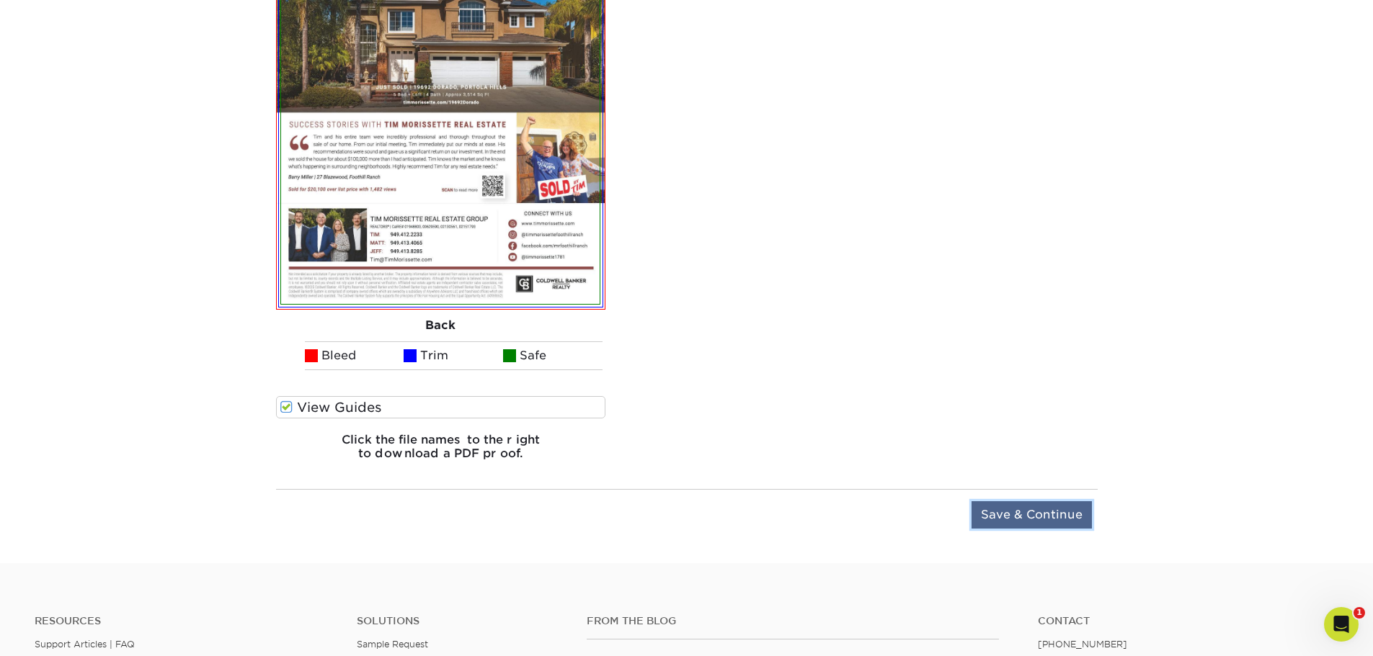
click at [1020, 507] on input "Save & Continue" at bounding box center [1031, 515] width 120 height 27
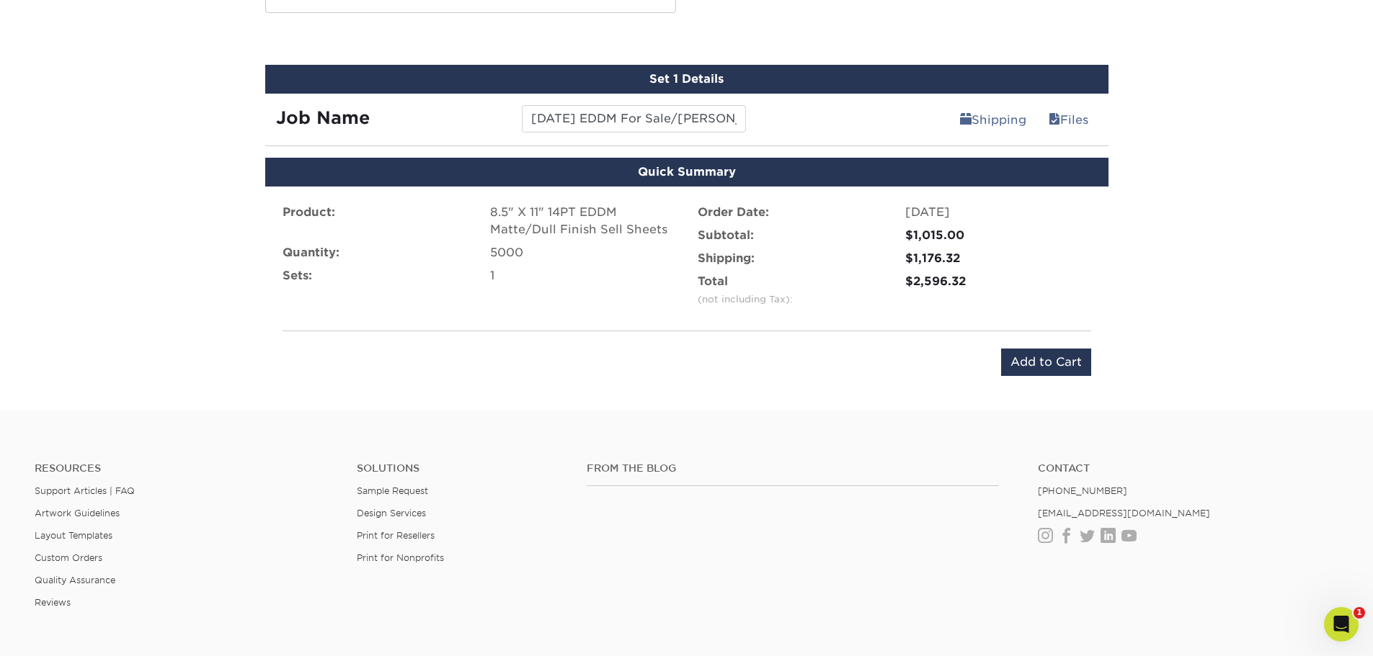
scroll to position [751, 0]
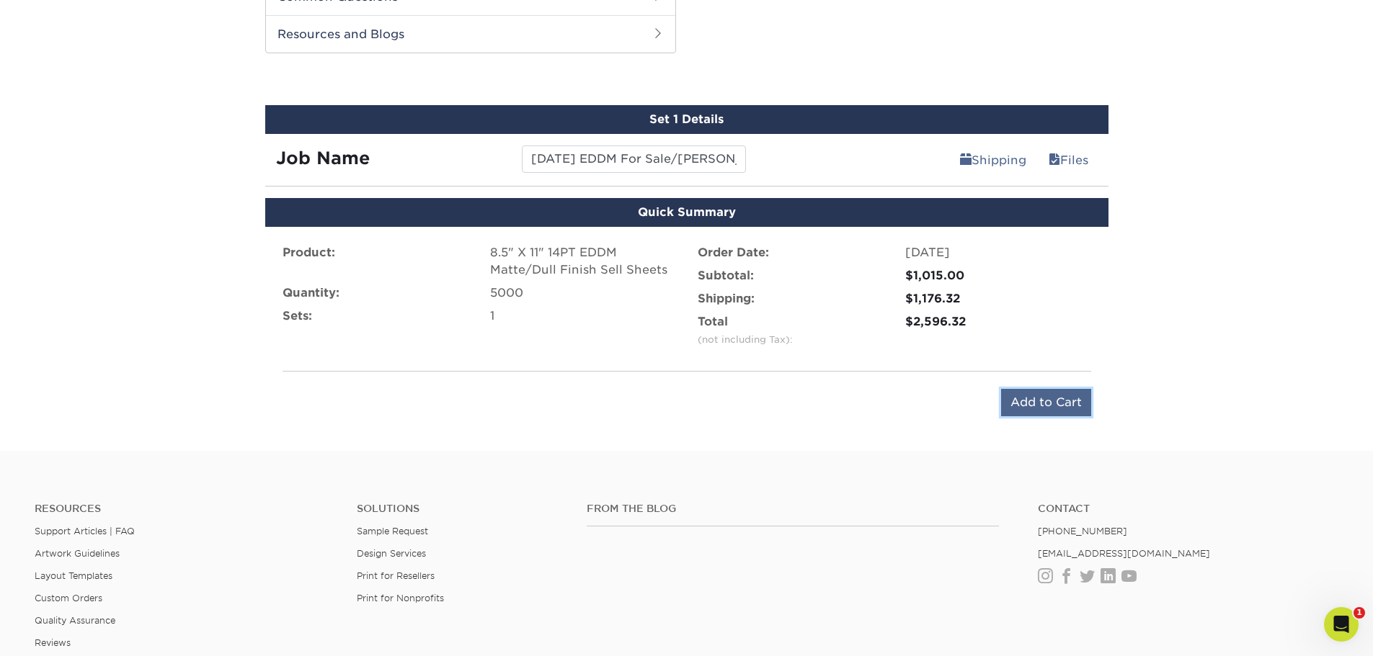
click at [1031, 402] on input "Add to Cart" at bounding box center [1046, 402] width 90 height 27
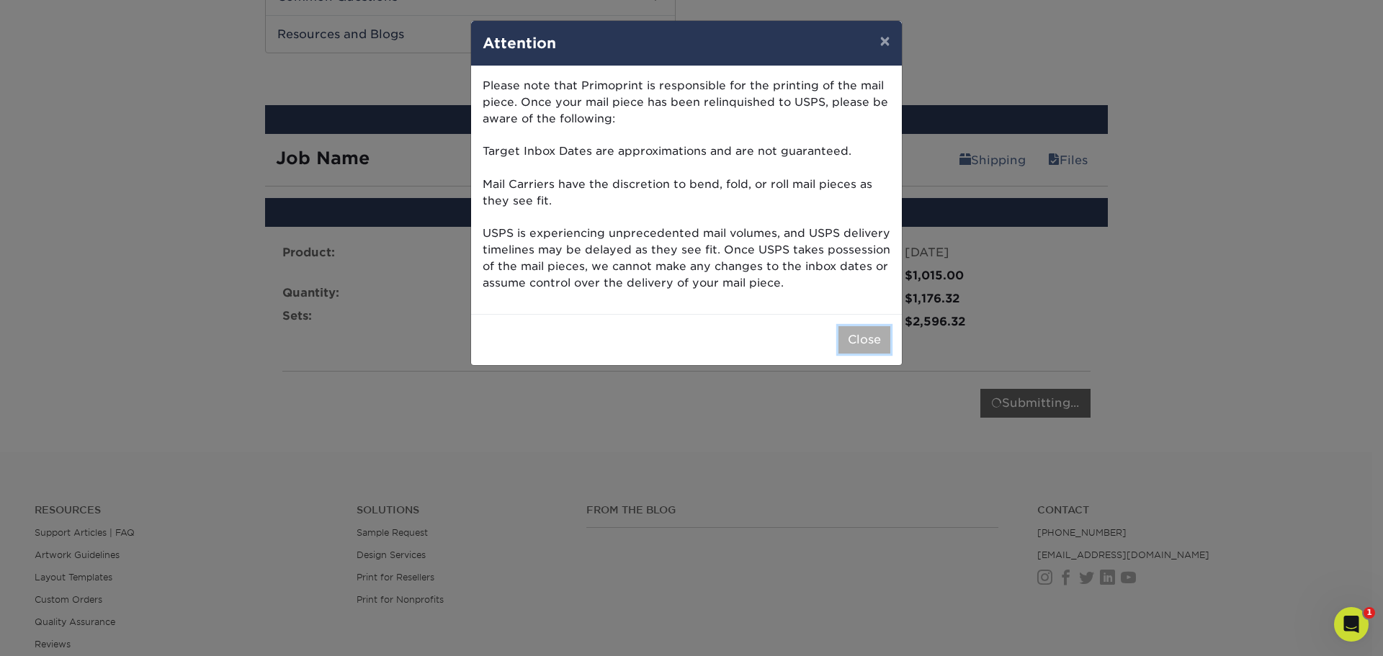
click at [855, 332] on button "Close" at bounding box center [865, 339] width 52 height 27
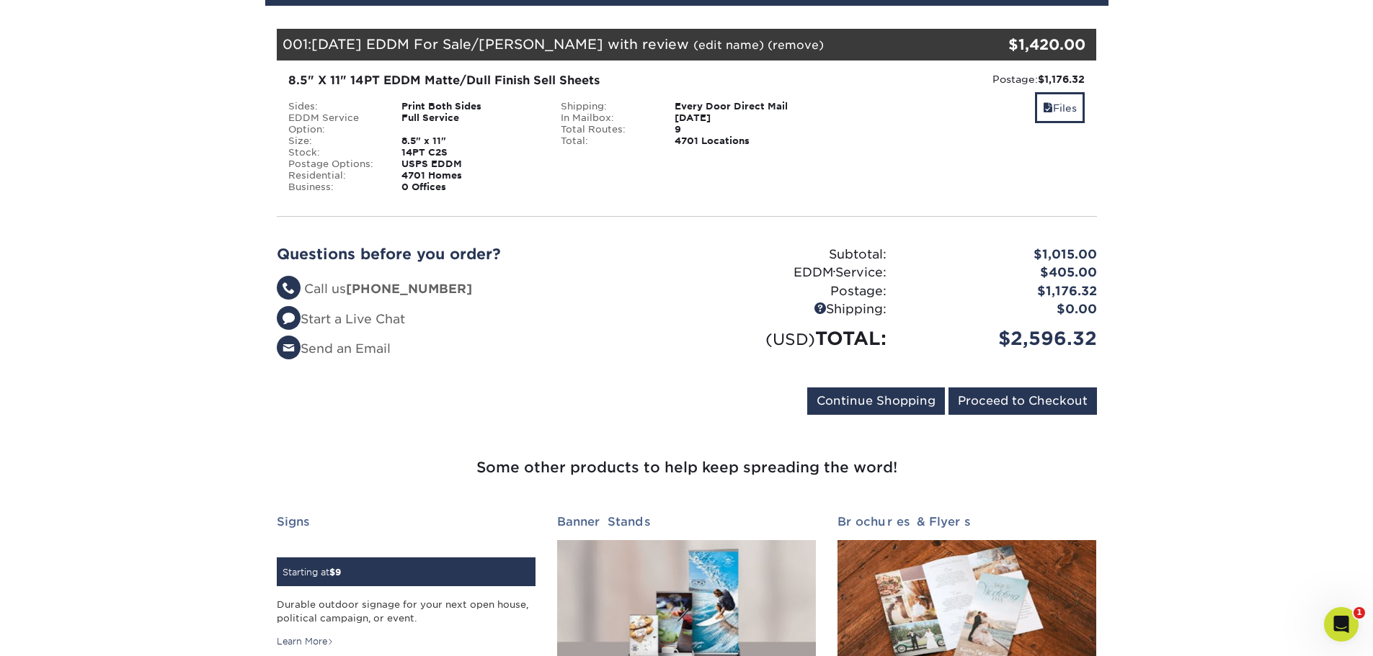
scroll to position [216, 0]
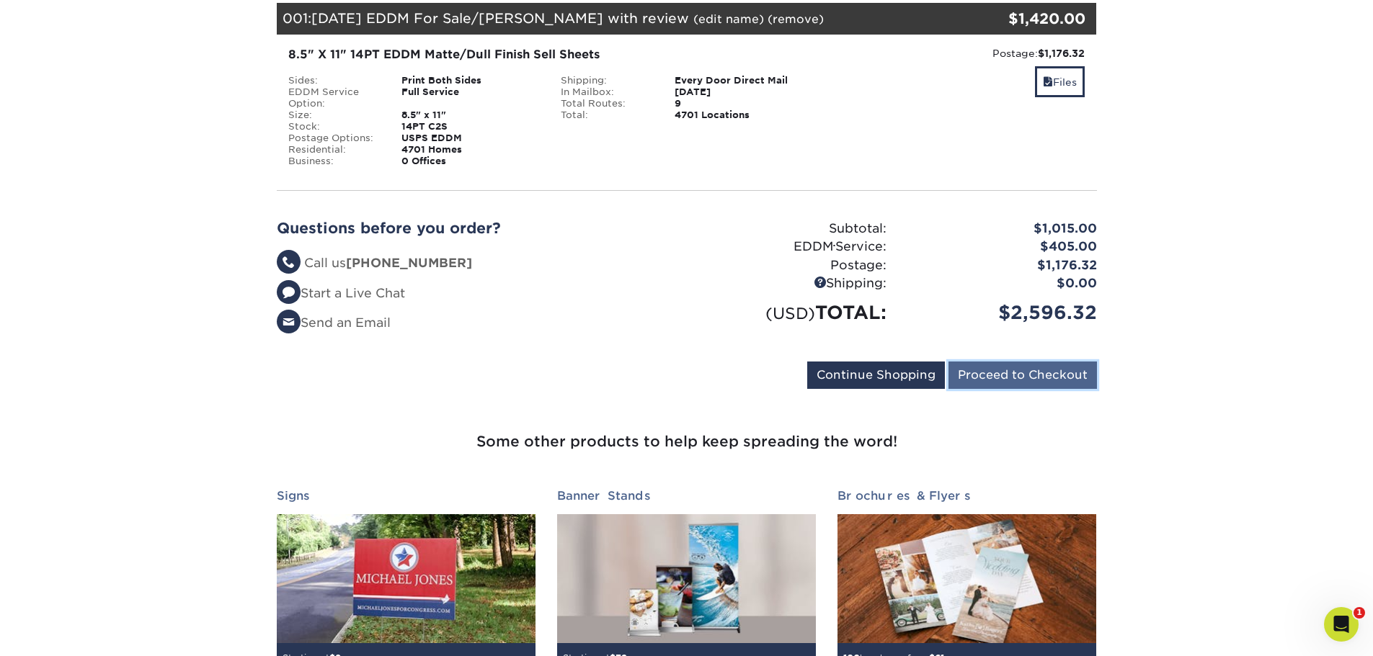
click at [1043, 379] on input "Proceed to Checkout" at bounding box center [1022, 375] width 148 height 27
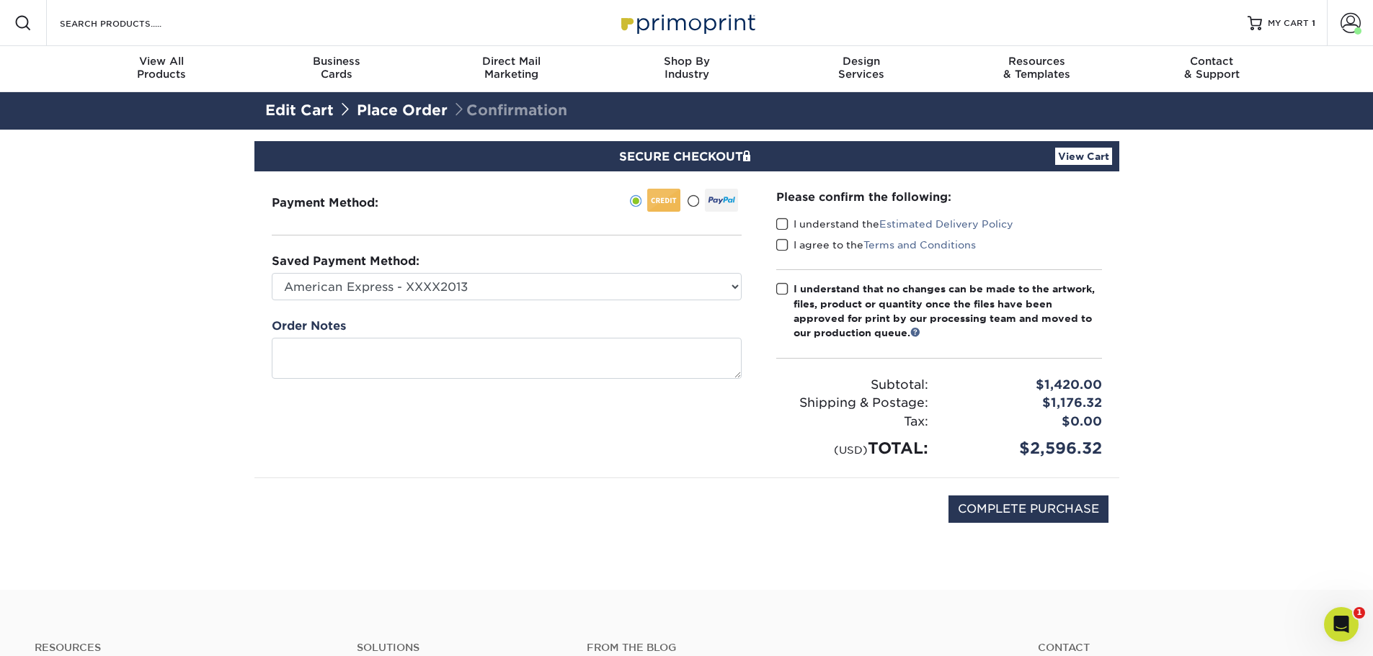
click at [777, 223] on span at bounding box center [782, 225] width 12 height 14
click at [0, 0] on input "I understand the Estimated Delivery Policy" at bounding box center [0, 0] width 0 height 0
click at [780, 244] on span at bounding box center [782, 246] width 12 height 14
click at [0, 0] on input "I agree to the Terms and Conditions" at bounding box center [0, 0] width 0 height 0
click at [777, 283] on span at bounding box center [782, 289] width 12 height 14
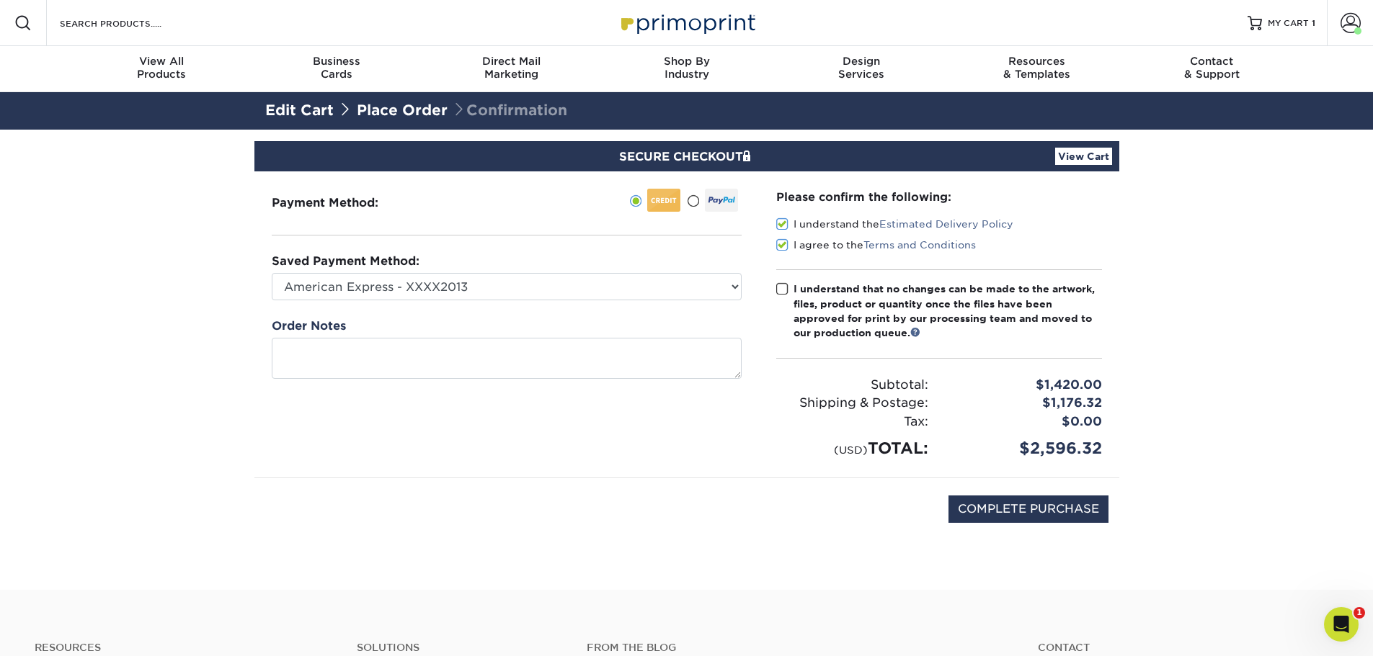
click at [0, 0] on input "I understand that no changes can be made to the artwork, files, product or quan…" at bounding box center [0, 0] width 0 height 0
click at [1044, 509] on input "COMPLETE PURCHASE" at bounding box center [1028, 509] width 160 height 27
type input "PROCESSING, PLEASE WAIT..."
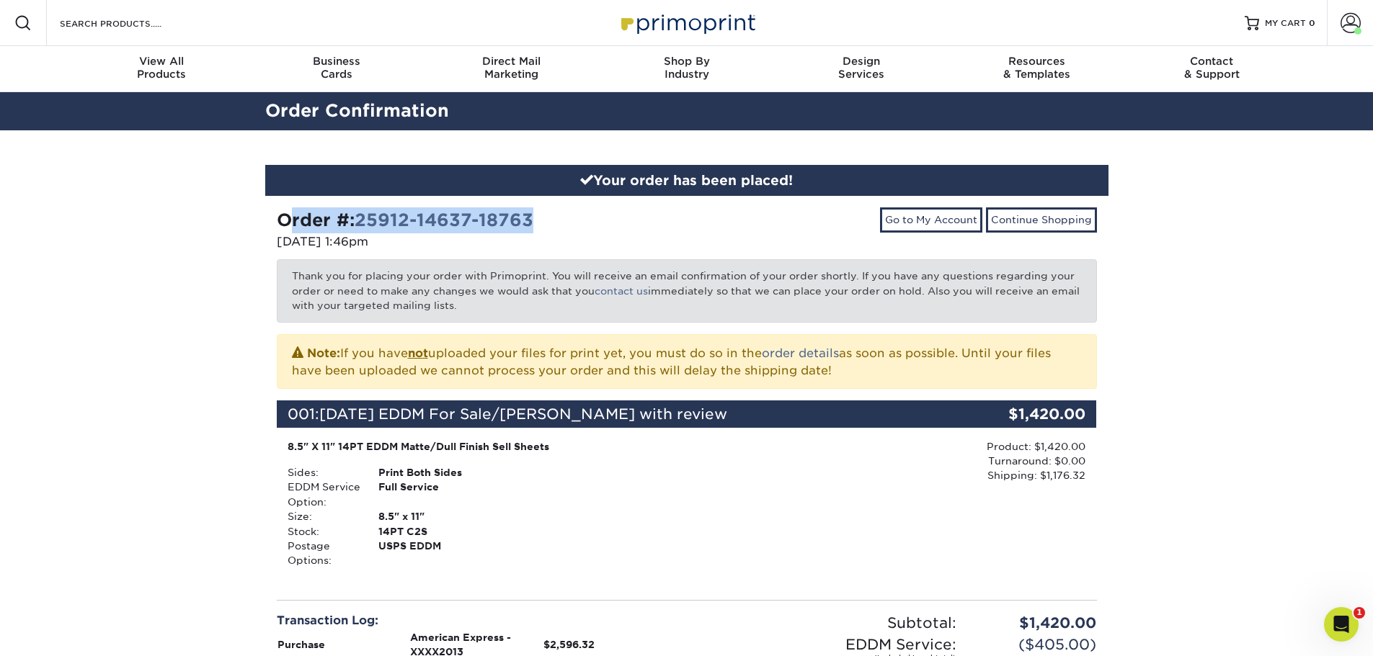
drag, startPoint x: 280, startPoint y: 219, endPoint x: 540, endPoint y: 213, distance: 260.2
click at [540, 213] on div "Order #: 25912-14637-18763" at bounding box center [476, 221] width 399 height 26
copy strong "Order #: 25912-14637-18763"
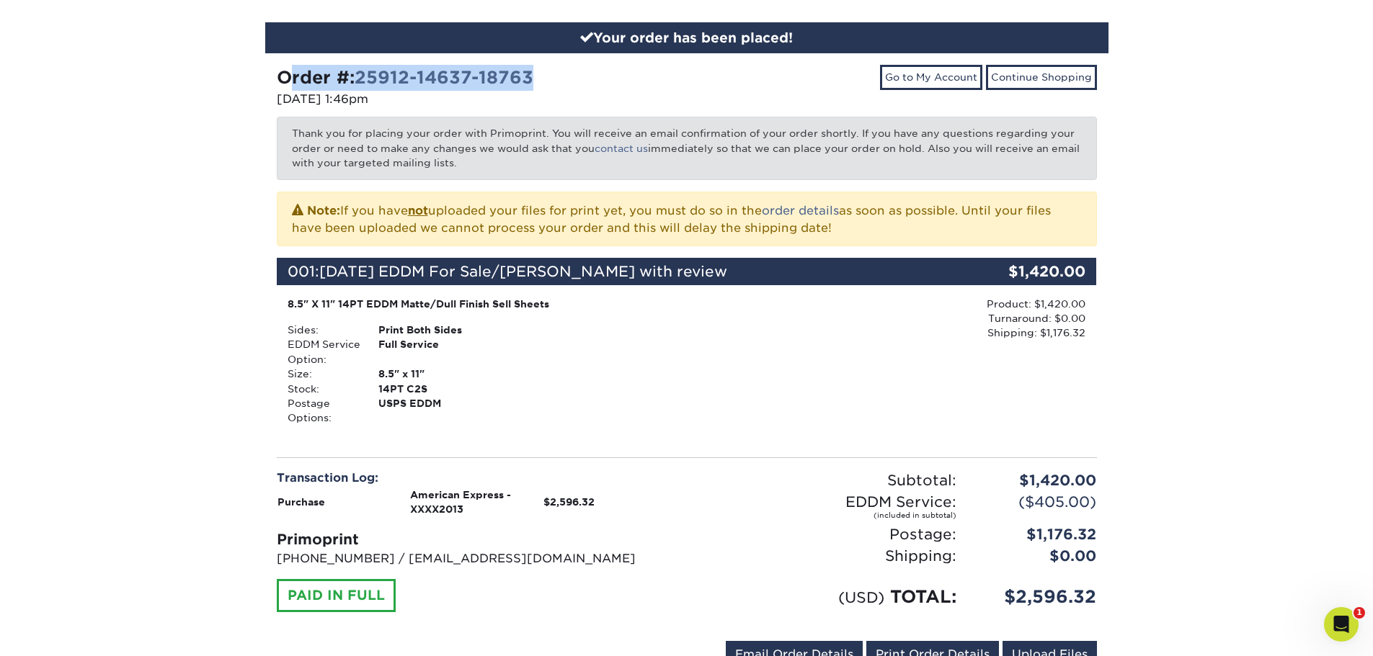
scroll to position [144, 0]
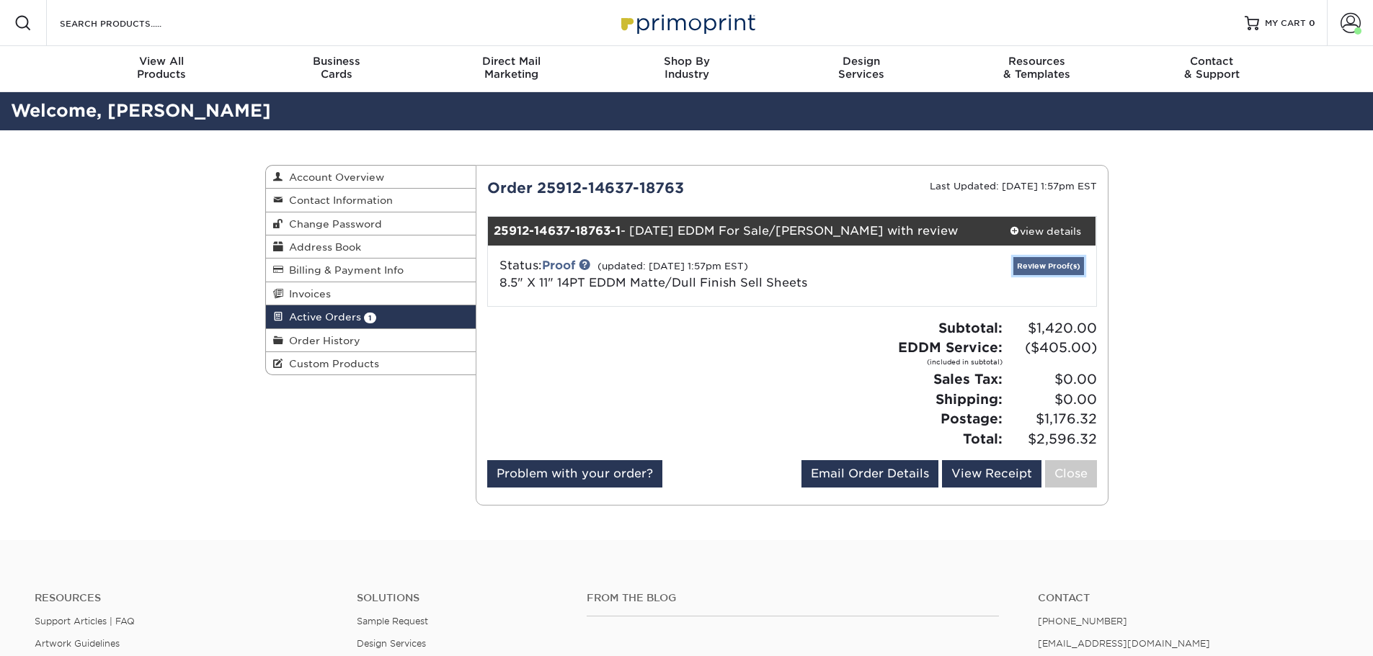
click at [1038, 268] on link "Review Proof(s)" at bounding box center [1048, 266] width 71 height 18
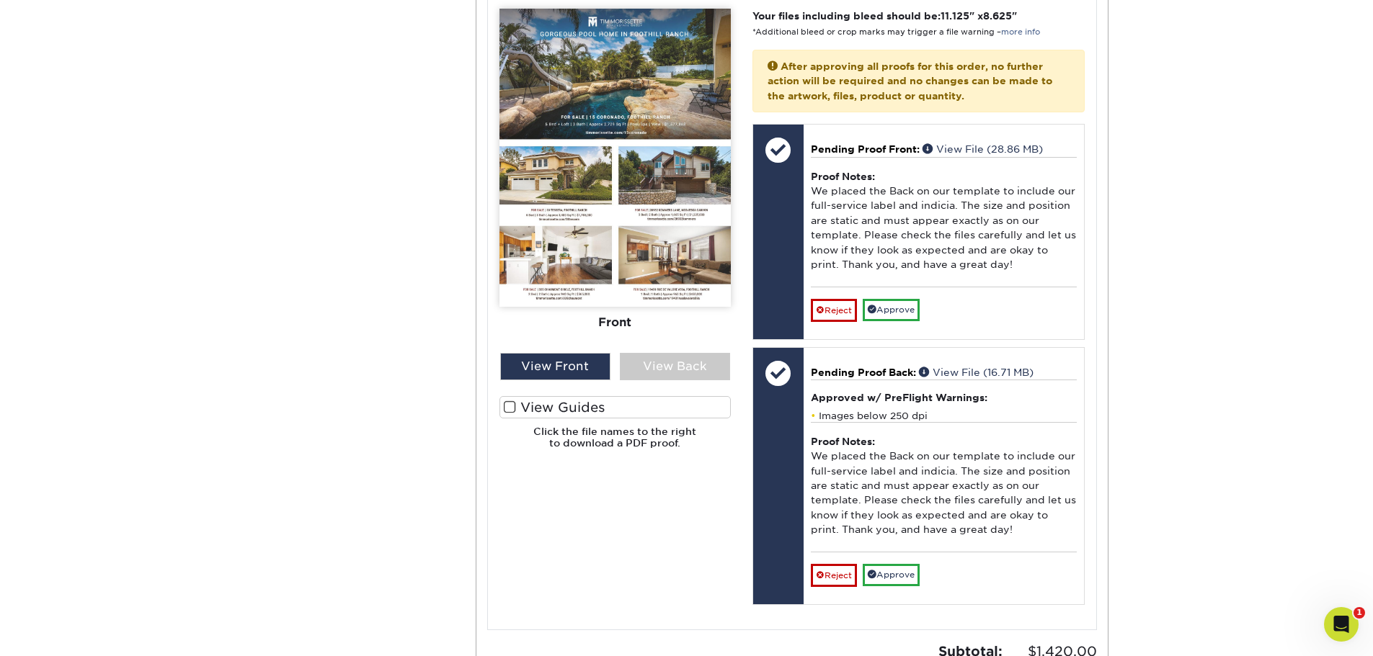
scroll to position [649, 0]
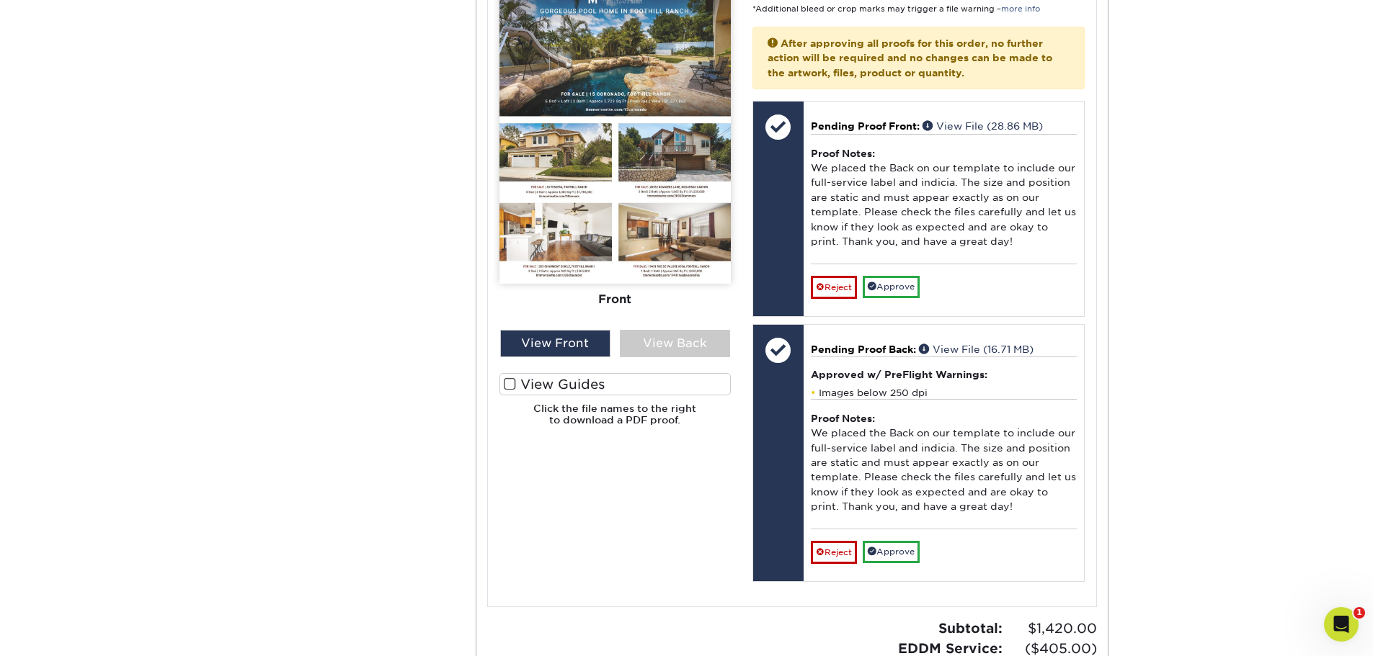
click at [507, 383] on span at bounding box center [510, 385] width 12 height 14
click at [0, 0] on input "View Guides" at bounding box center [0, 0] width 0 height 0
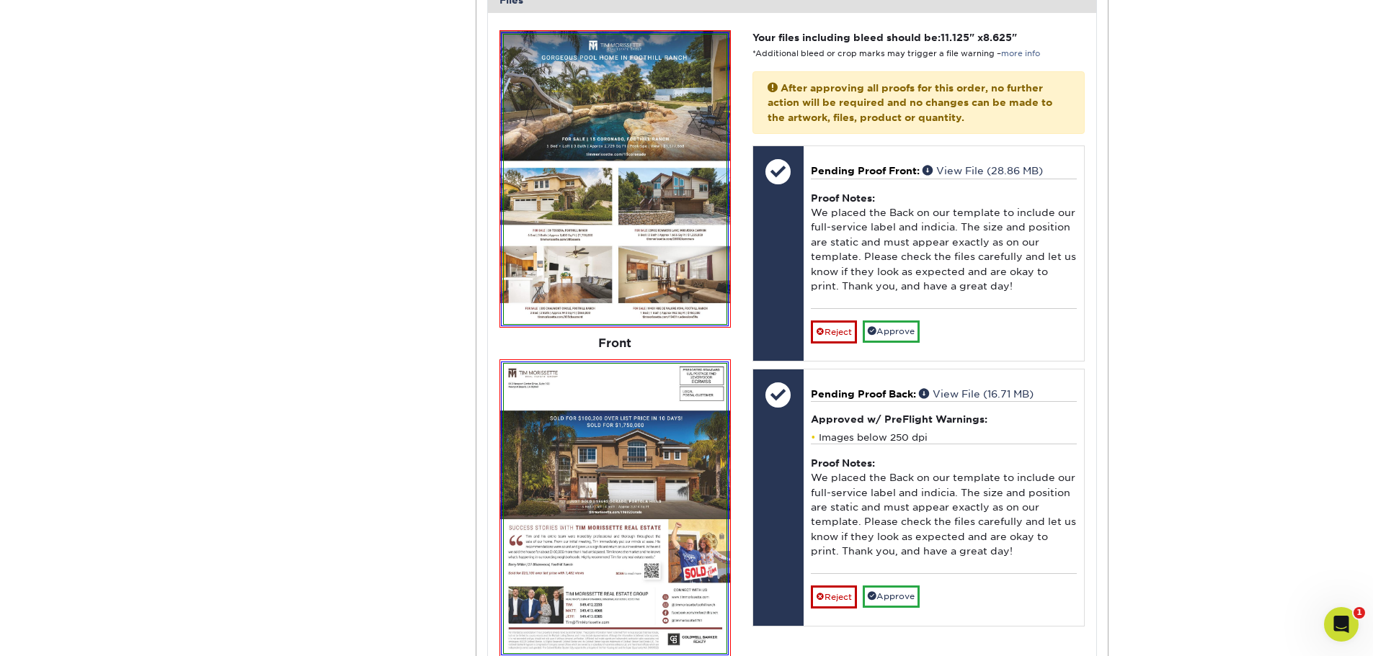
scroll to position [603, 0]
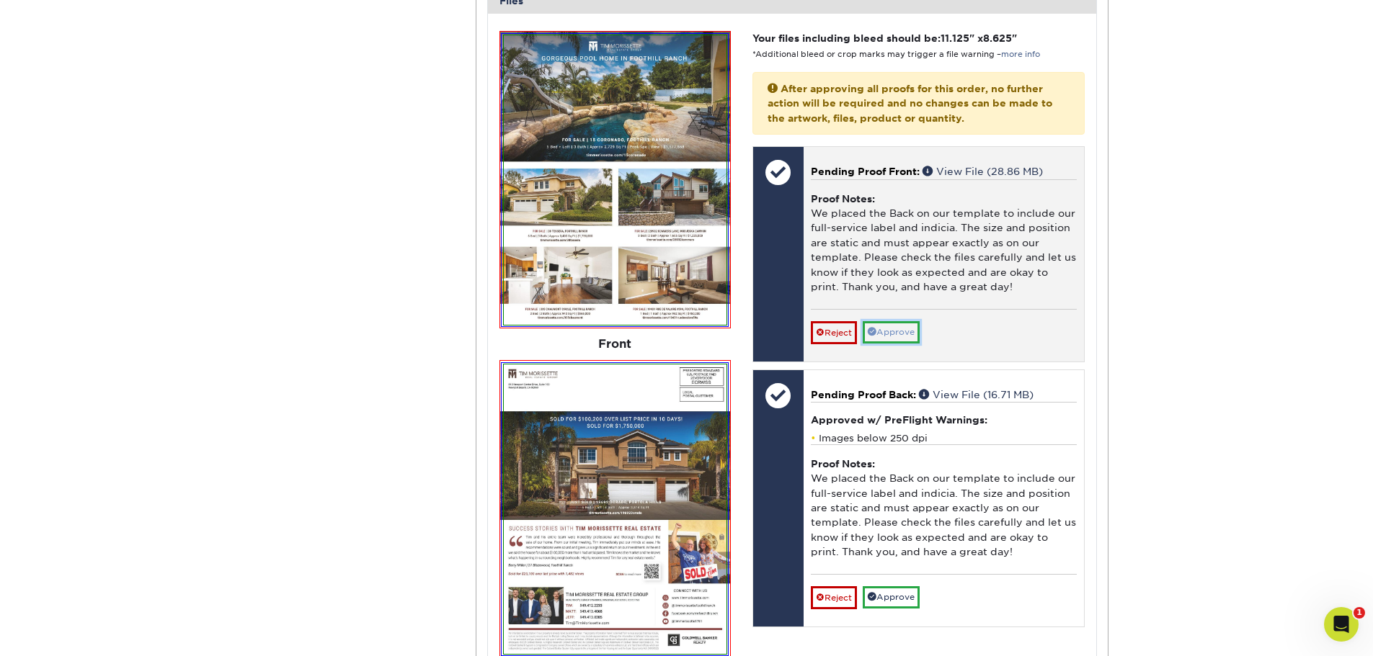
click at [891, 335] on link "Approve" at bounding box center [891, 332] width 57 height 22
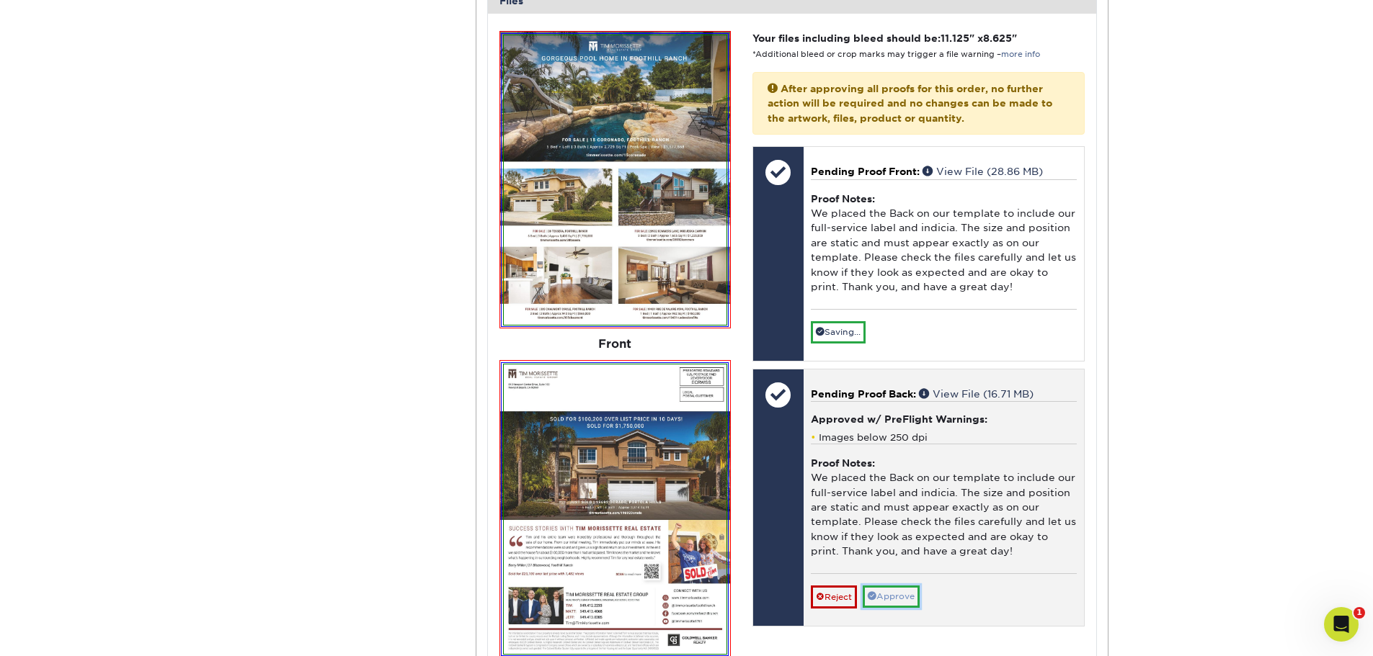
click at [905, 593] on link "Approve" at bounding box center [891, 597] width 57 height 22
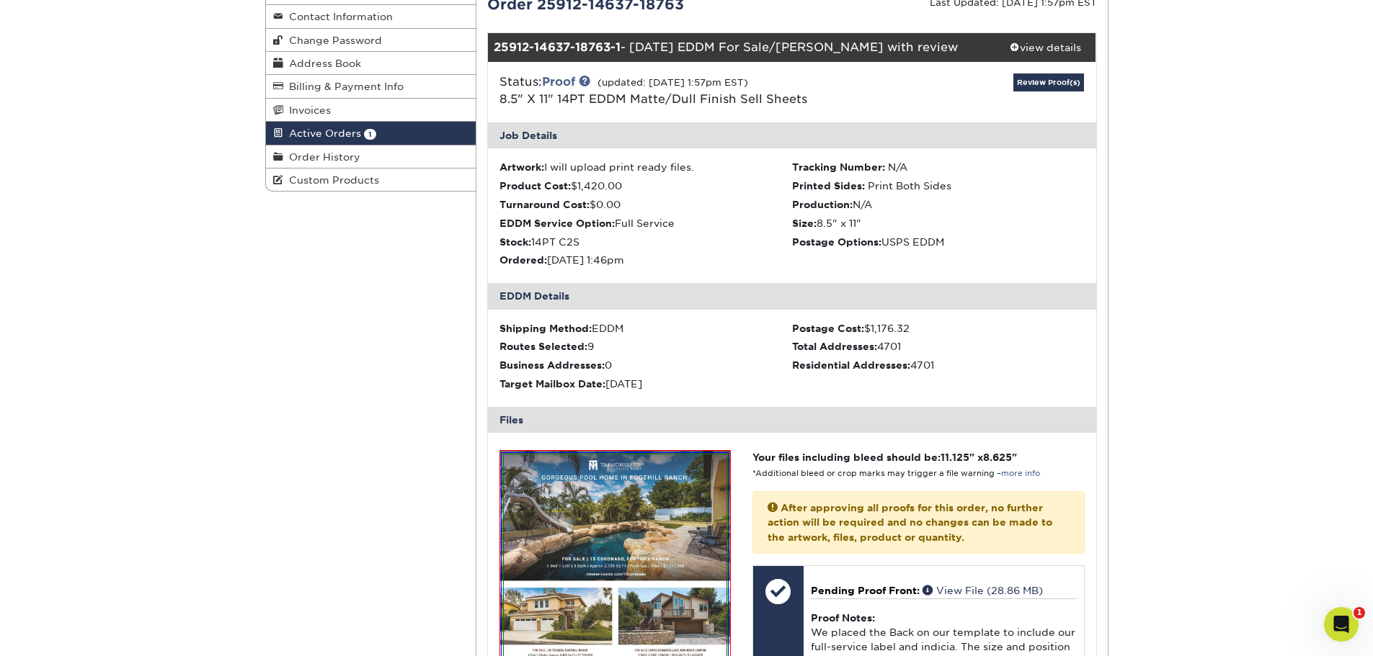
scroll to position [99, 0]
